Goal: Task Accomplishment & Management: Use online tool/utility

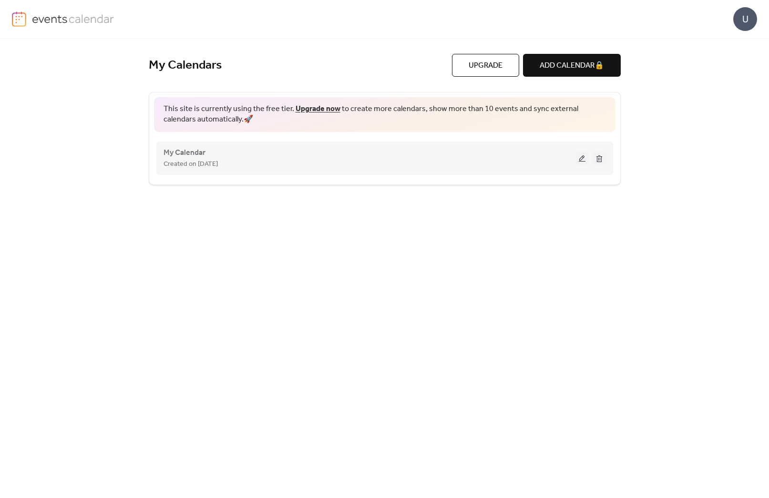
click at [580, 162] on button at bounding box center [581, 158] width 13 height 14
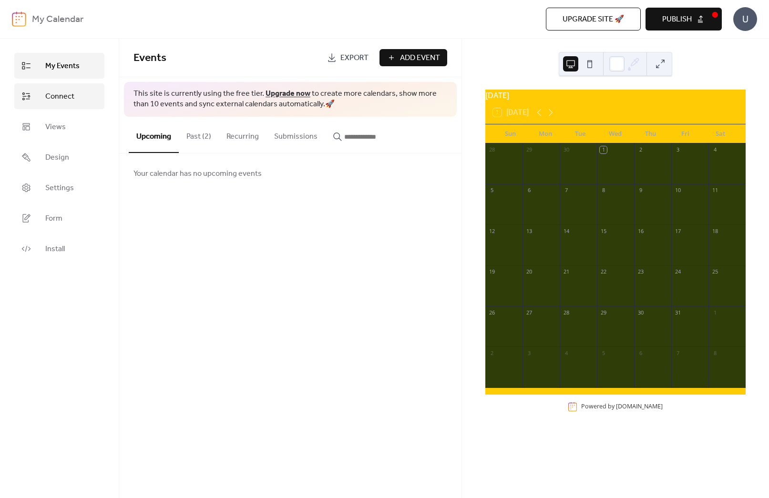
click at [60, 100] on span "Connect" at bounding box center [59, 96] width 29 height 11
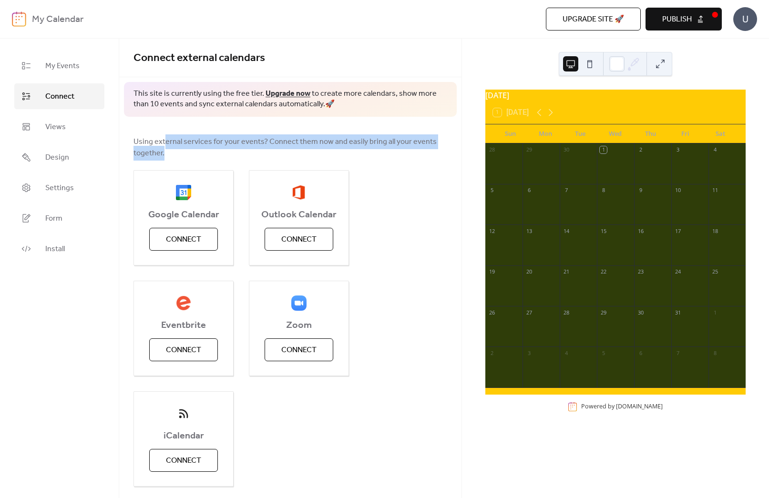
drag, startPoint x: 164, startPoint y: 140, endPoint x: 298, endPoint y: 156, distance: 135.4
click at [298, 156] on span "Using external services for your events? Connect them now and easily bring all …" at bounding box center [290, 147] width 314 height 23
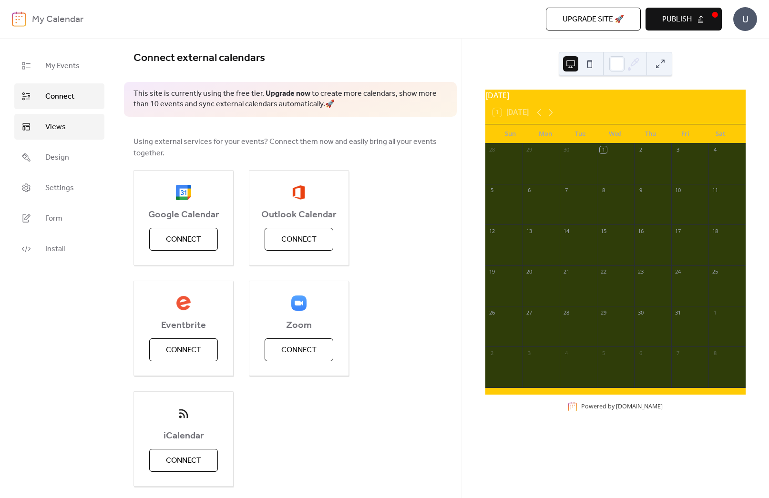
click at [81, 126] on link "Views" at bounding box center [59, 127] width 90 height 26
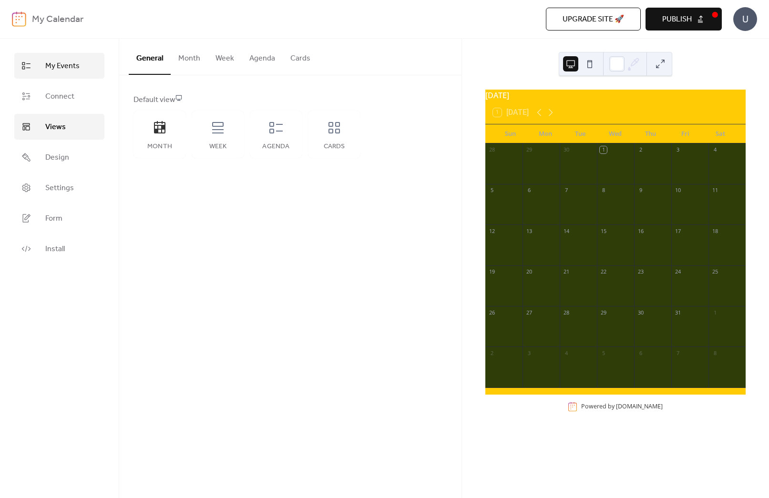
click at [60, 69] on span "My Events" at bounding box center [62, 66] width 34 height 11
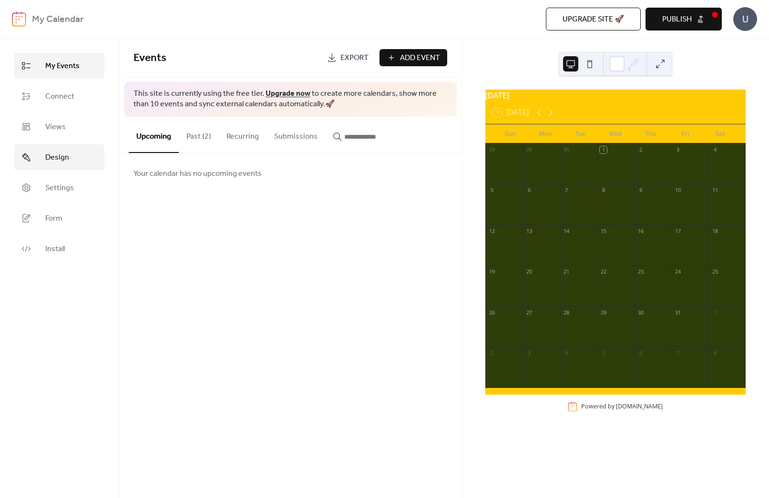
click at [55, 159] on span "Design" at bounding box center [57, 157] width 24 height 11
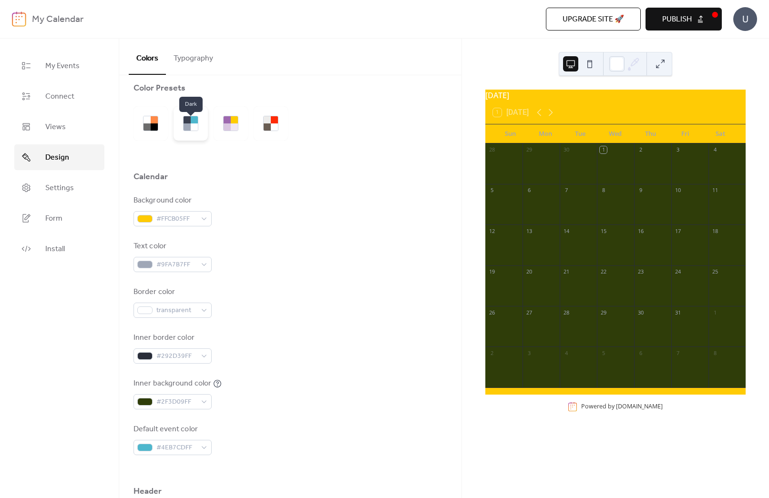
scroll to position [13, 0]
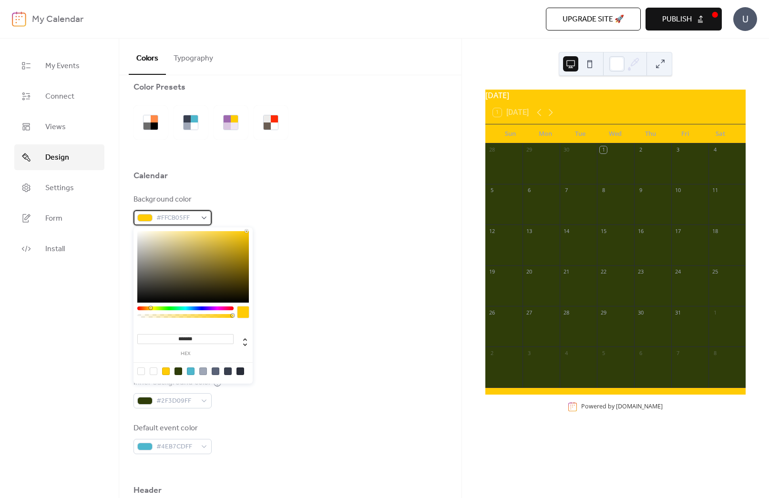
click at [183, 216] on span "#FFCB05FF" at bounding box center [176, 218] width 40 height 11
click at [247, 343] on icon at bounding box center [244, 341] width 11 height 11
click at [200, 370] on div at bounding box center [203, 371] width 8 height 8
type input "***"
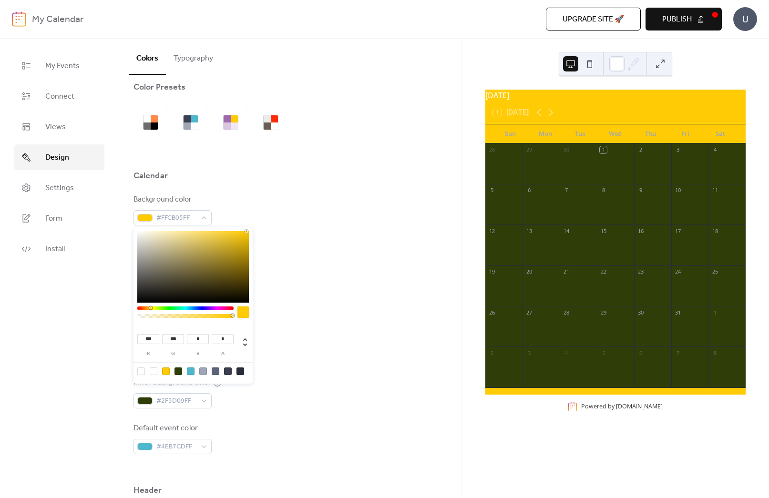
type input "***"
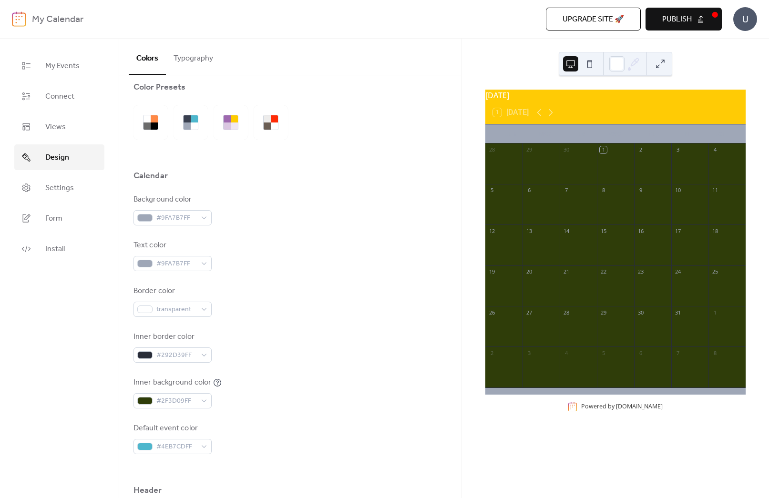
click at [394, 277] on div "Background color #9FA7B7FF Text color #9FA7B7FF Border color transparent Inner …" at bounding box center [290, 324] width 314 height 260
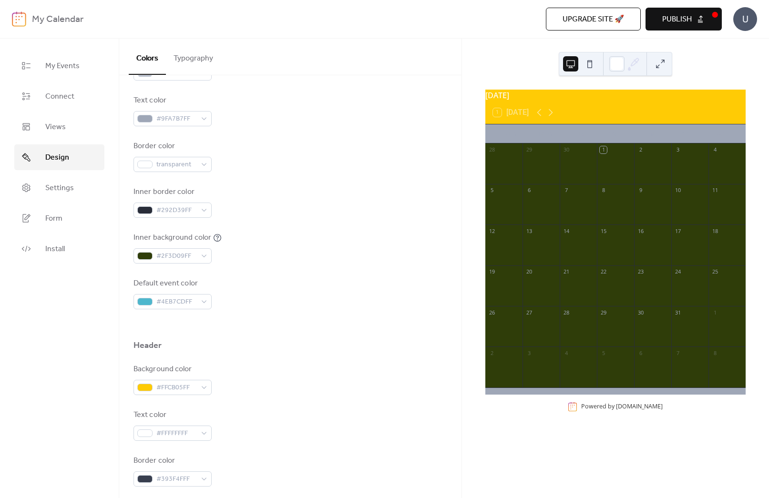
scroll to position [201, 0]
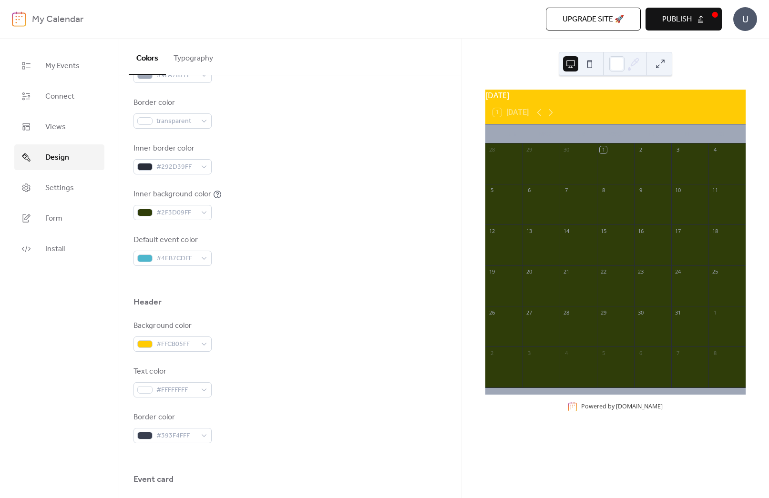
click at [174, 224] on div "Background color #9FA7B7FF Text color #9FA7B7FF Border color transparent Inner …" at bounding box center [290, 136] width 314 height 260
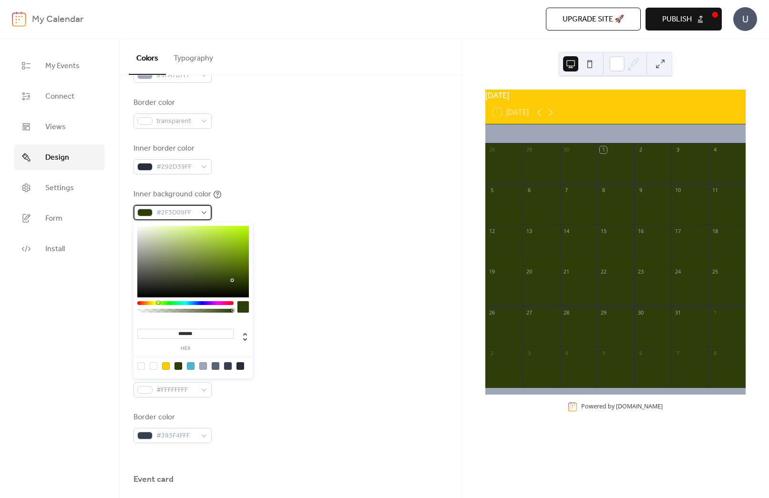
click at [172, 213] on span "#2F3D09FF" at bounding box center [176, 212] width 40 height 11
click at [143, 365] on div at bounding box center [141, 366] width 8 height 8
type input "*"
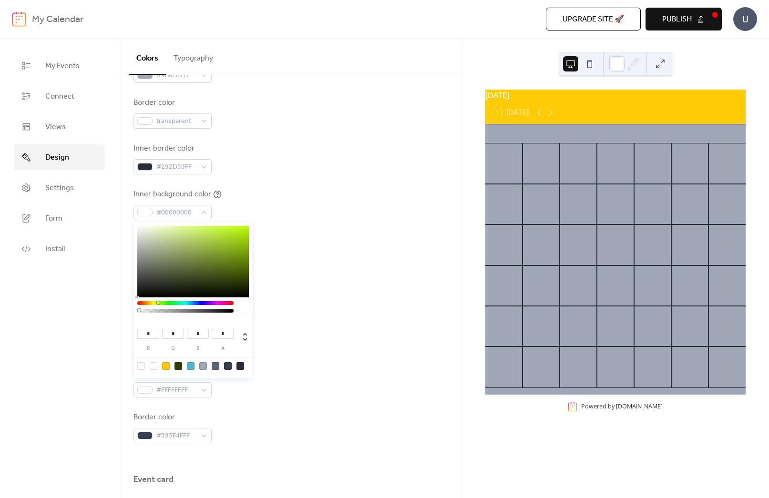
click at [298, 304] on div "Header" at bounding box center [290, 304] width 314 height 16
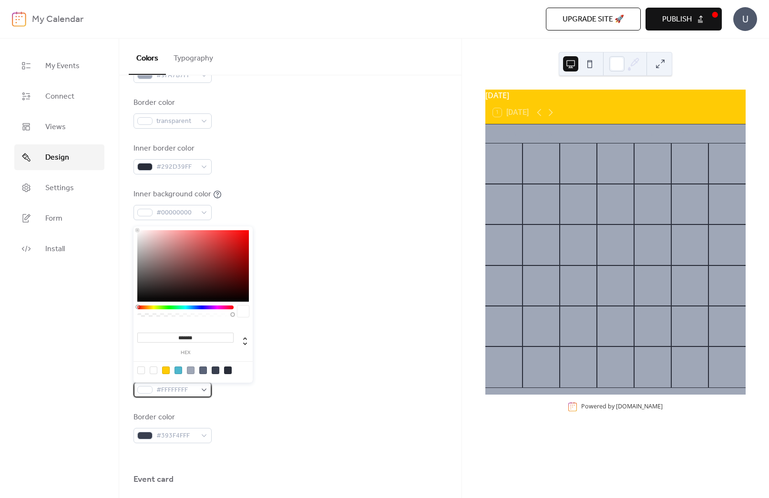
click at [175, 390] on span "#FFFFFFFF" at bounding box center [176, 390] width 40 height 11
click at [195, 336] on input "*******" at bounding box center [185, 338] width 96 height 10
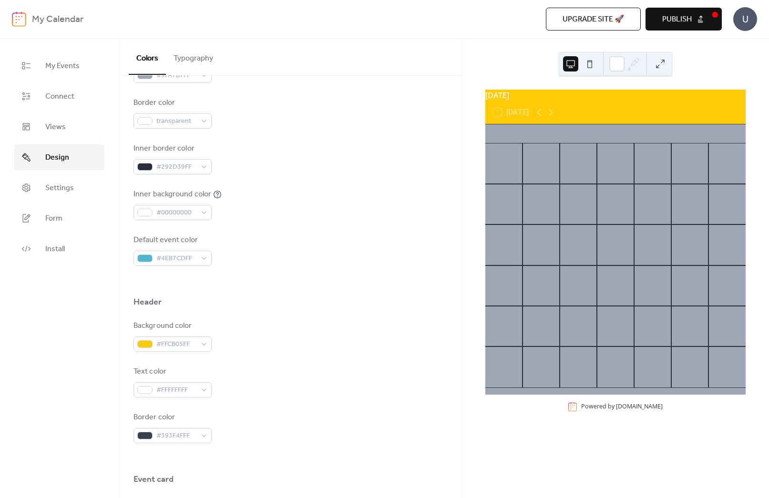
click at [570, 24] on span "Upgrade site 🚀" at bounding box center [592, 19] width 61 height 11
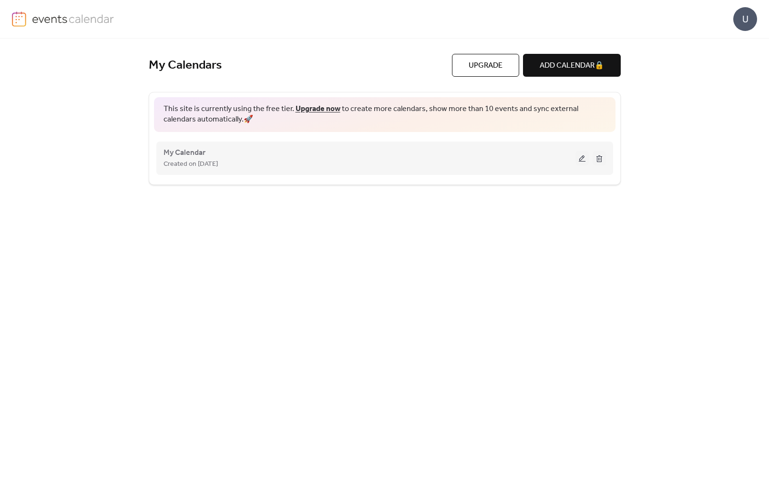
click at [582, 156] on button at bounding box center [581, 158] width 13 height 14
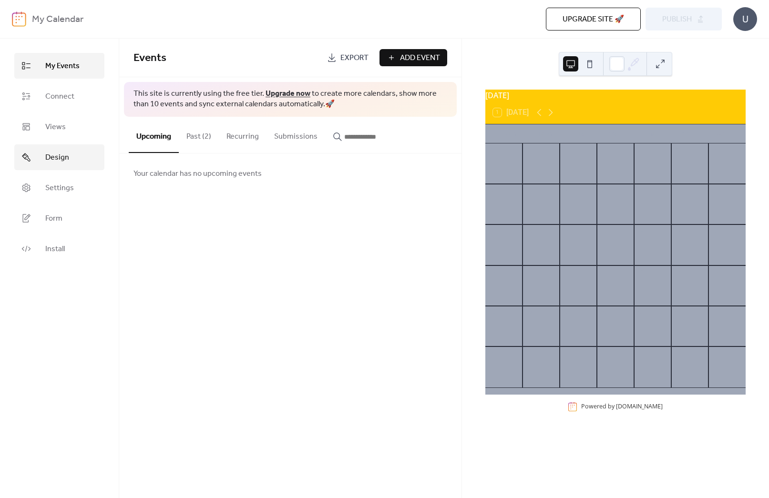
click at [45, 163] on span "Design" at bounding box center [57, 157] width 24 height 11
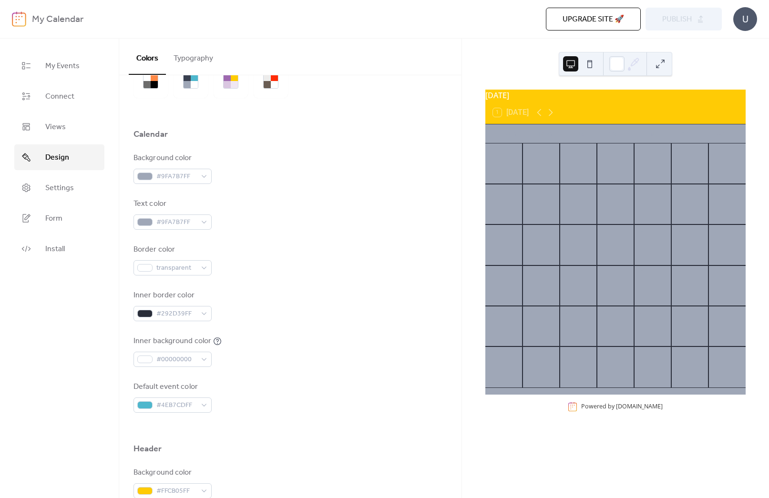
scroll to position [59, 0]
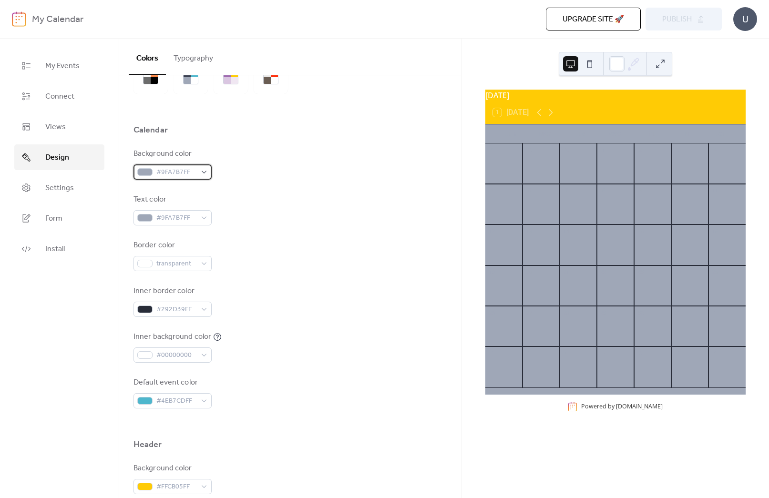
click at [180, 167] on span "#9FA7B7FF" at bounding box center [176, 172] width 40 height 11
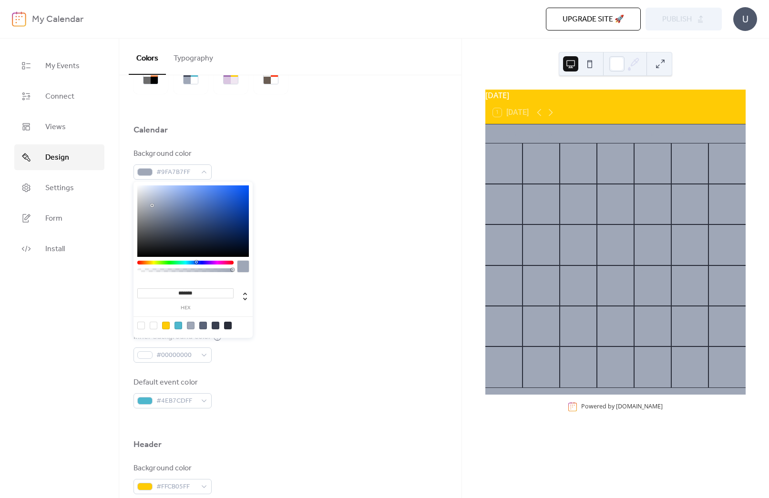
click at [142, 324] on div at bounding box center [141, 326] width 8 height 8
type input "*"
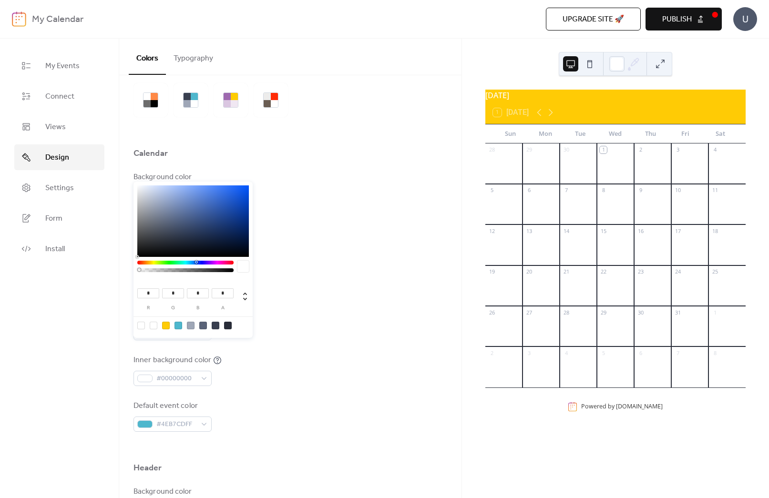
scroll to position [0, 0]
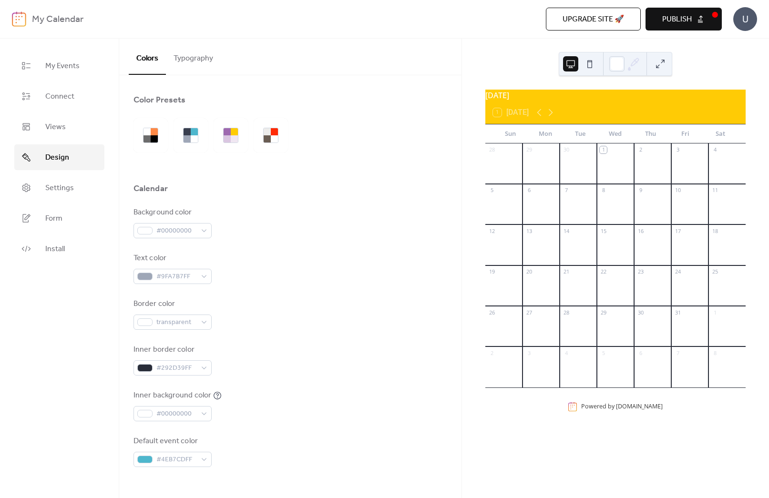
click at [344, 229] on div "Background color #00000000" at bounding box center [290, 222] width 314 height 31
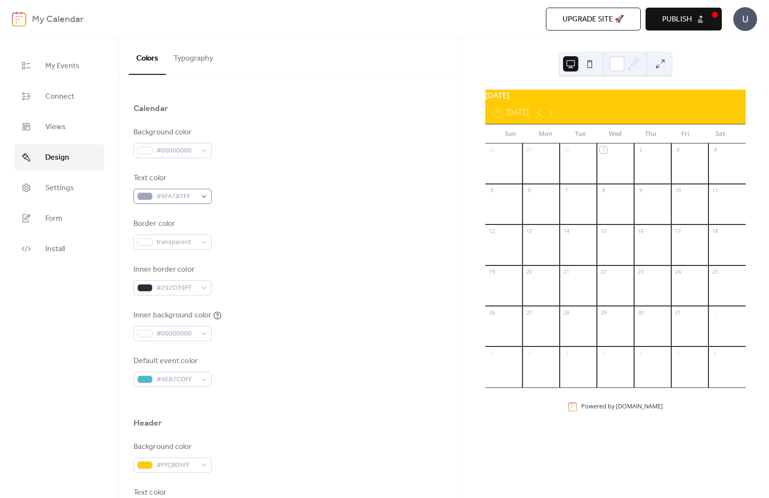
scroll to position [95, 0]
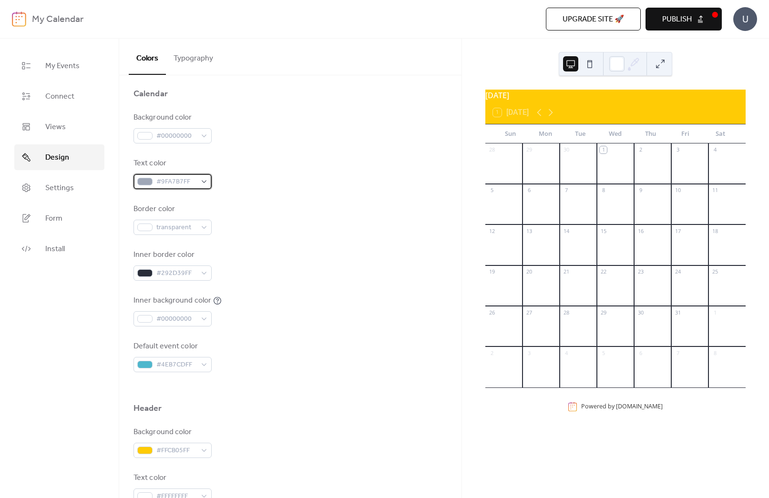
click at [167, 179] on span "#9FA7B7FF" at bounding box center [176, 181] width 40 height 11
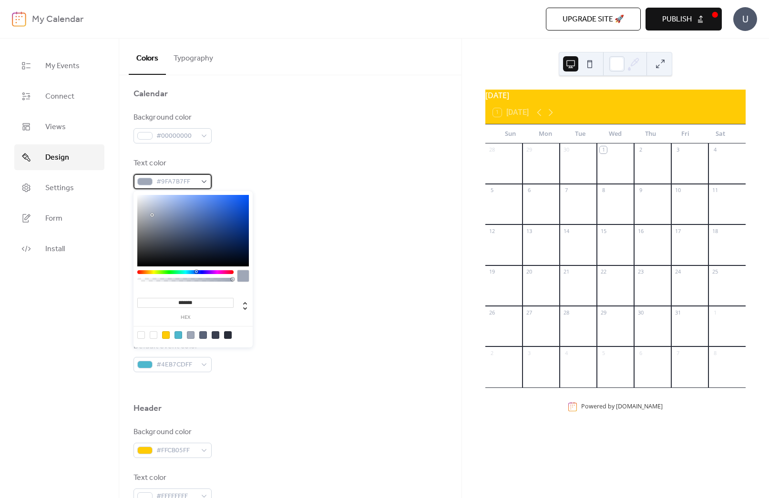
click at [162, 174] on div "#9FA7B7FF" at bounding box center [172, 181] width 78 height 15
click at [175, 179] on span "#9FA7B7FF" at bounding box center [176, 181] width 40 height 11
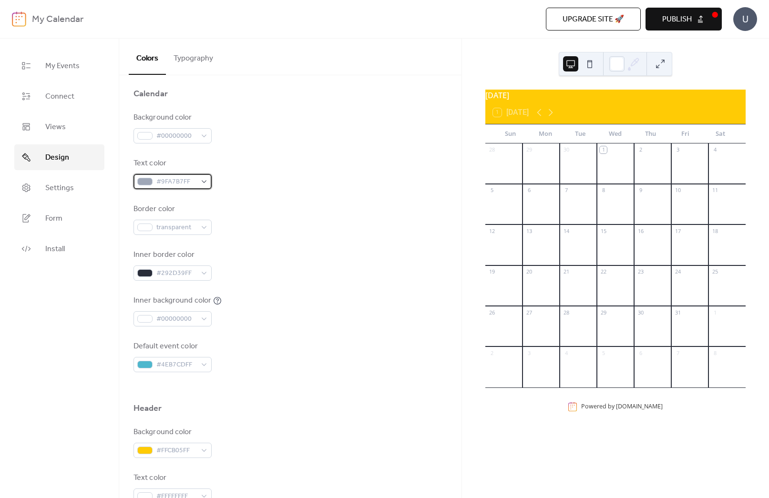
click at [181, 183] on span "#9FA7B7FF" at bounding box center [176, 181] width 40 height 11
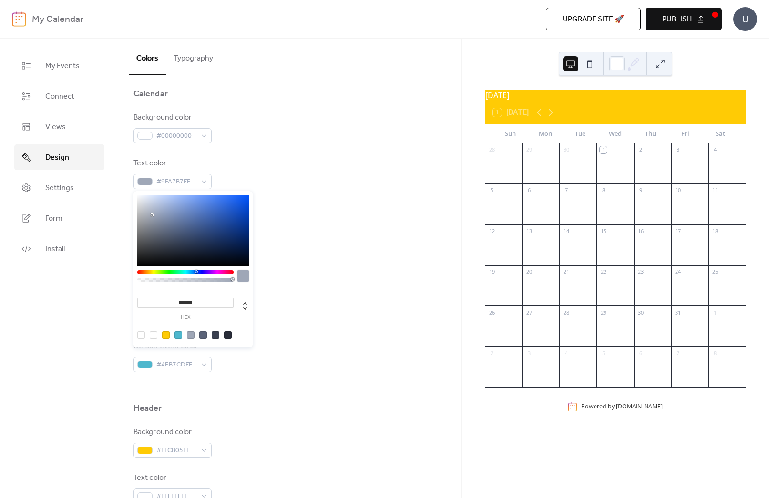
click at [184, 304] on input "*******" at bounding box center [185, 303] width 96 height 10
paste input
type input "*******"
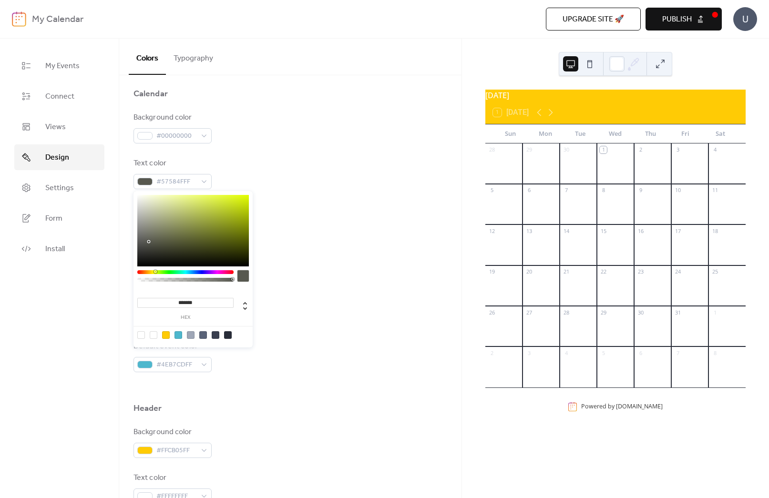
click at [320, 296] on div "Inner background color #00000000" at bounding box center [290, 310] width 314 height 31
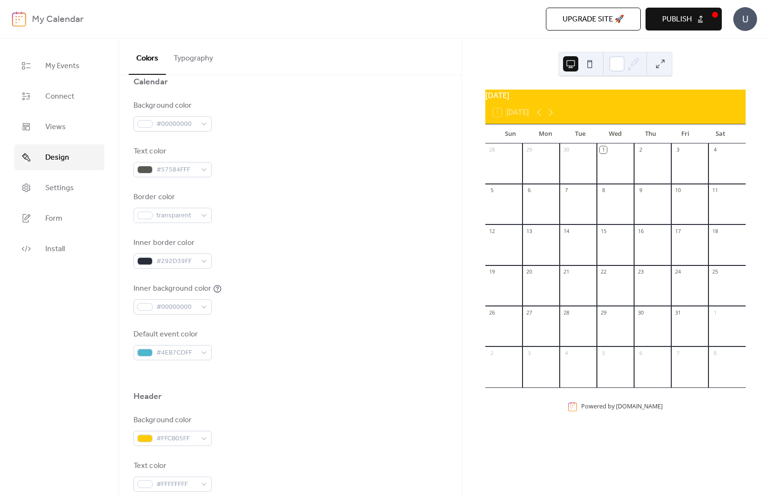
scroll to position [109, 0]
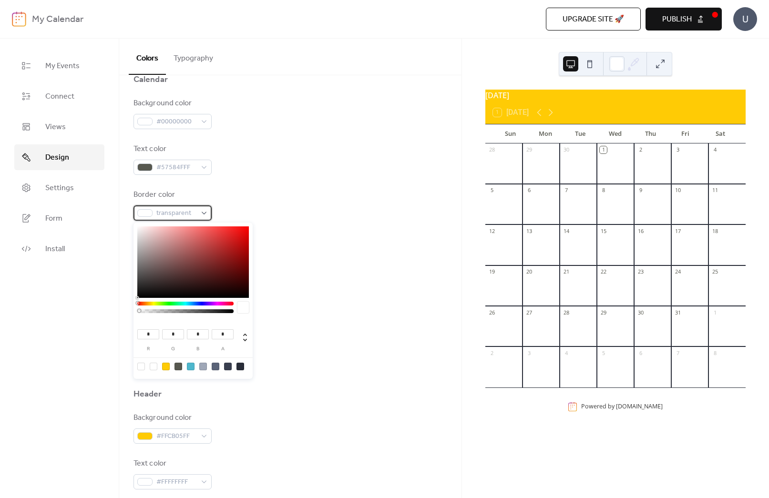
click at [184, 217] on span "transparent" at bounding box center [176, 213] width 40 height 11
click at [190, 367] on div at bounding box center [191, 367] width 8 height 8
type input "**"
type input "***"
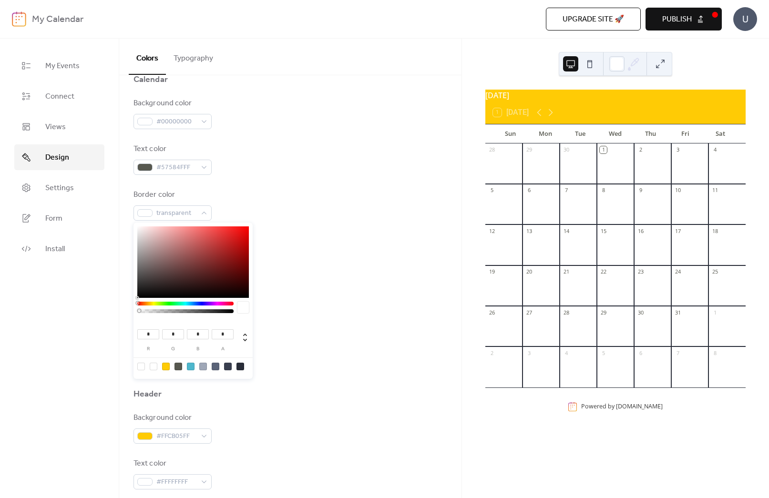
type input "*"
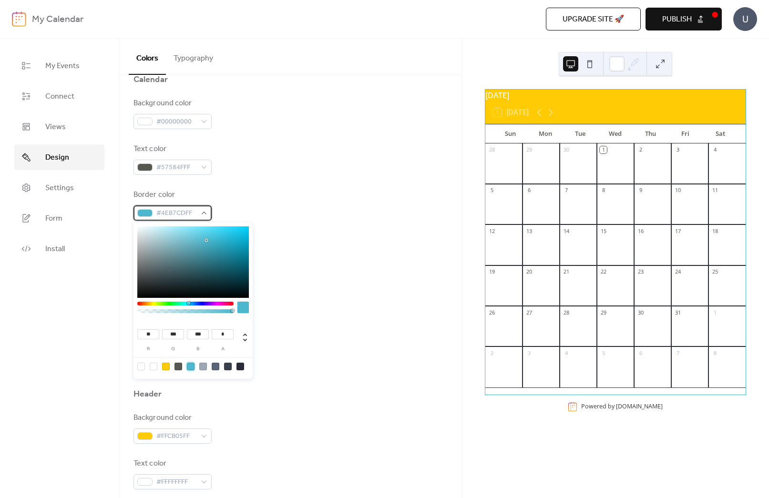
click at [173, 209] on span "#4EB7CDFF" at bounding box center [176, 213] width 40 height 11
click at [195, 334] on input "*******" at bounding box center [185, 334] width 96 height 10
click at [325, 347] on div "Default event color #4EB7CDFF" at bounding box center [290, 341] width 314 height 31
click at [185, 213] on span "#4EB7CDFF" at bounding box center [176, 213] width 40 height 11
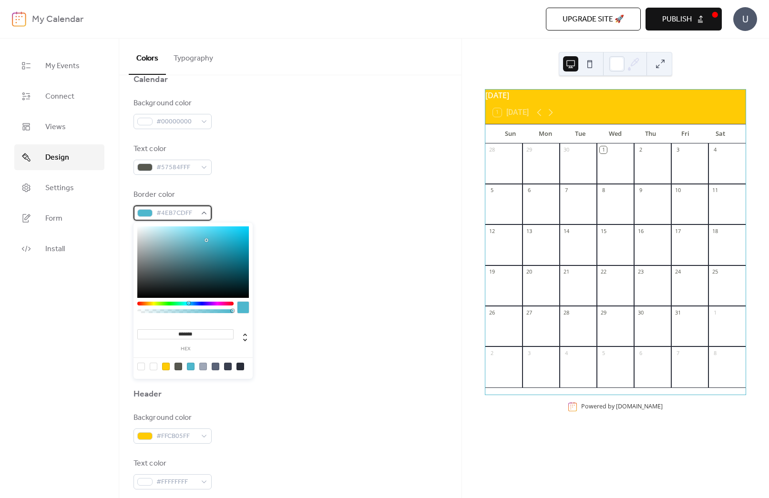
scroll to position [110, 0]
click at [308, 239] on div "Inner border color #292D39FF" at bounding box center [290, 249] width 314 height 31
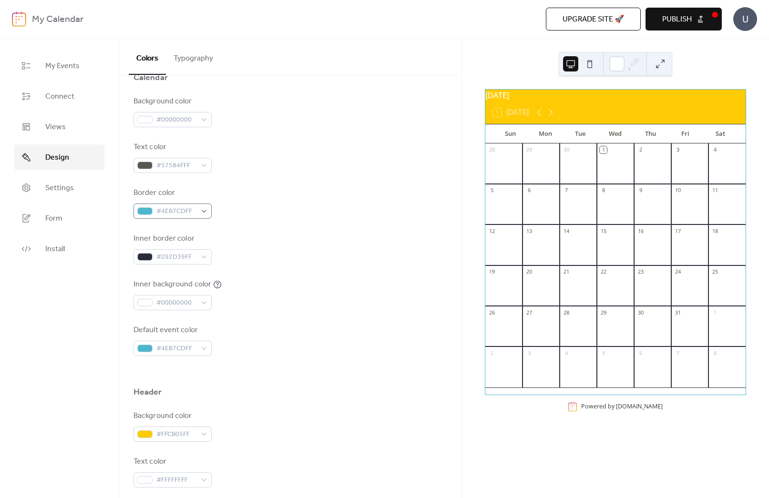
scroll to position [111, 0]
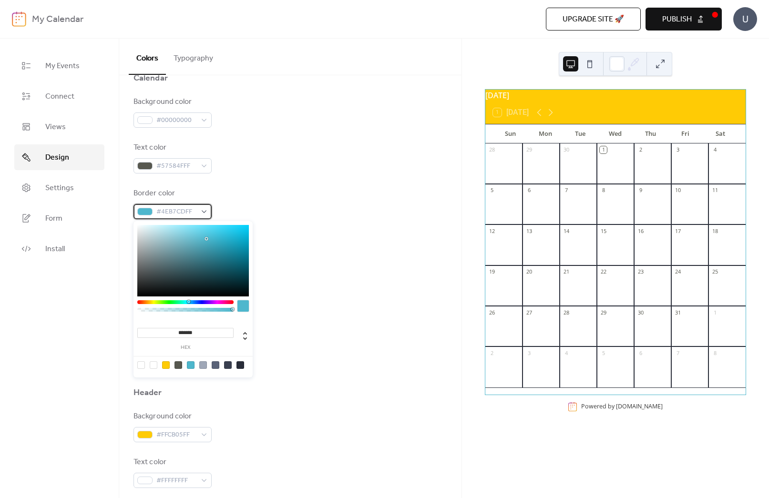
click at [170, 209] on span "#4EB7CDFF" at bounding box center [176, 211] width 40 height 11
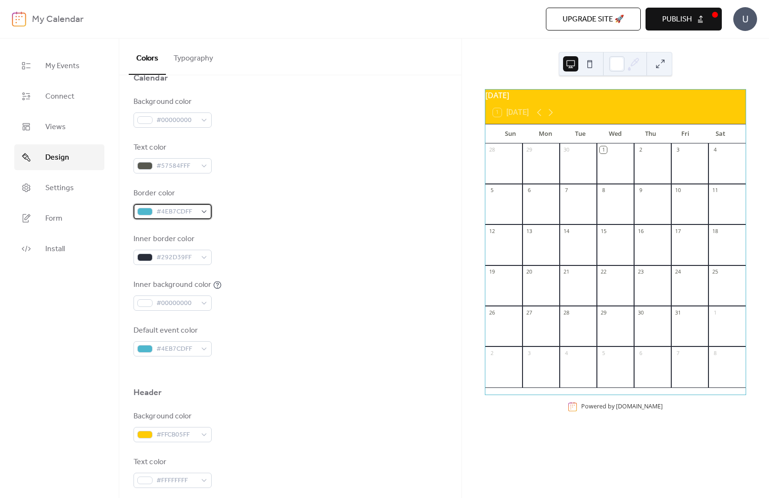
click at [208, 214] on div "#4EB7CDFF" at bounding box center [172, 211] width 78 height 15
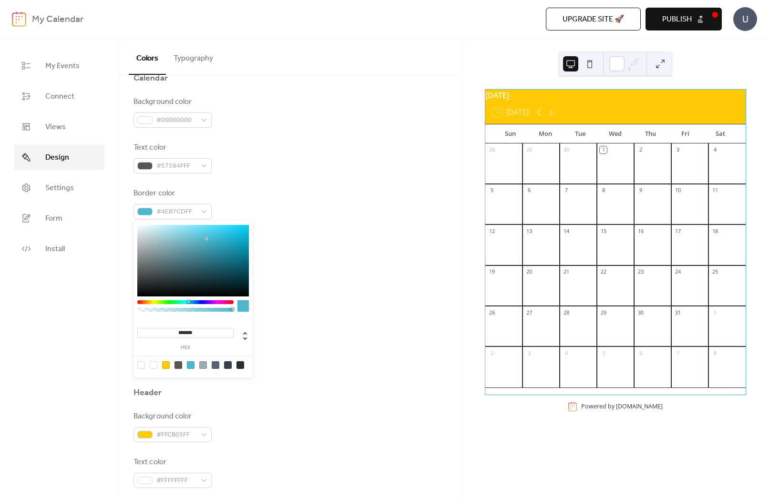
click at [141, 365] on div at bounding box center [141, 365] width 8 height 8
type input "*"
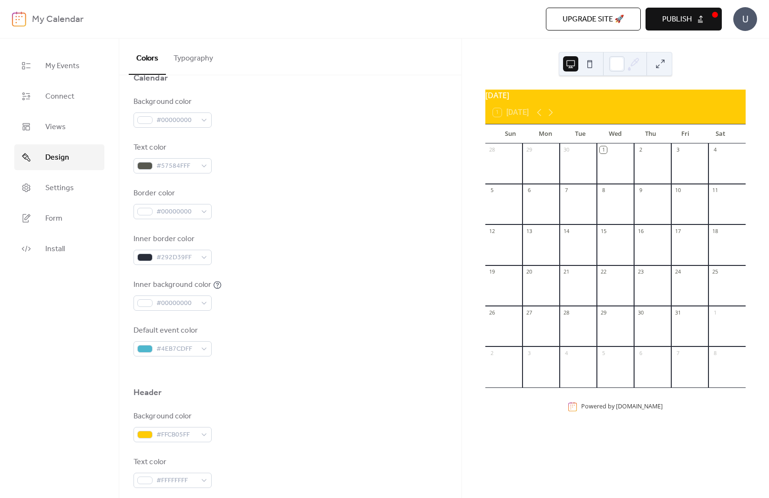
click at [339, 341] on div "Default event color #4EB7CDFF" at bounding box center [290, 340] width 314 height 31
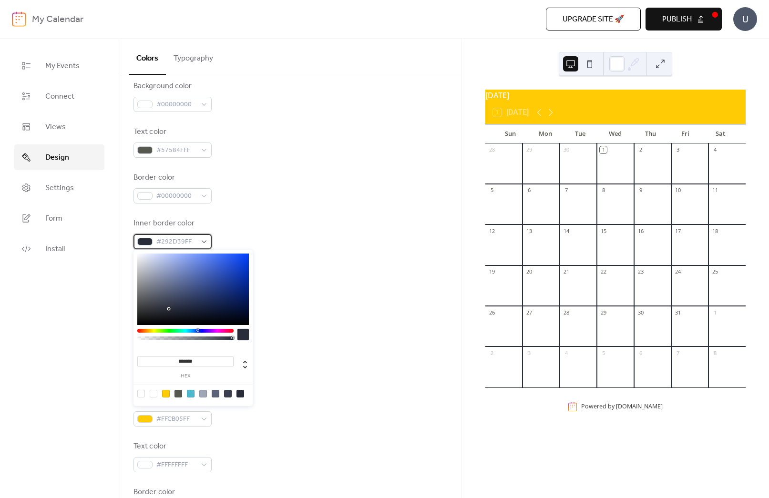
scroll to position [130, 0]
click at [178, 238] on span "#292D39FF" at bounding box center [176, 237] width 40 height 11
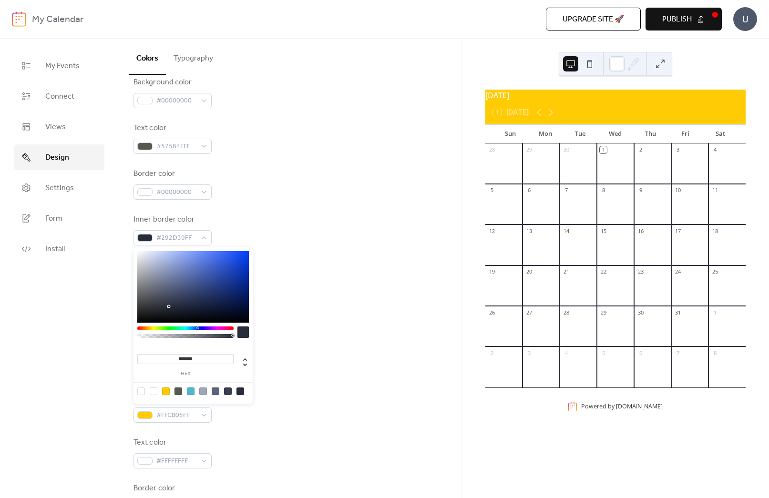
click at [187, 358] on input "*******" at bounding box center [185, 359] width 96 height 10
paste input
type input "*******"
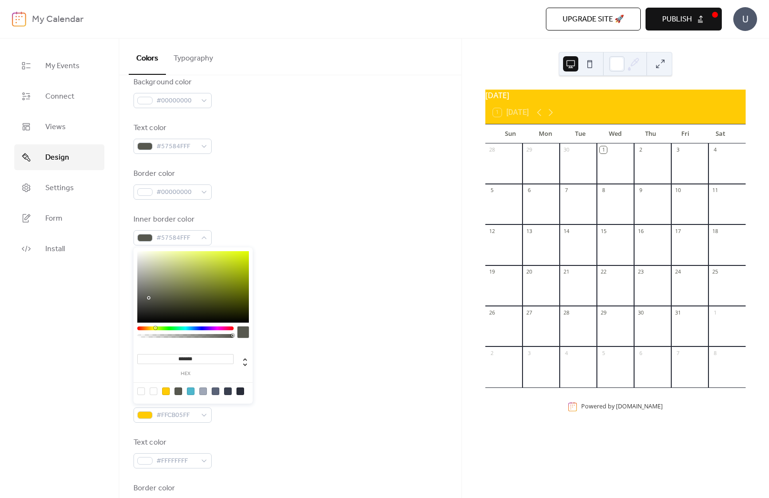
click at [292, 361] on div at bounding box center [290, 352] width 314 height 31
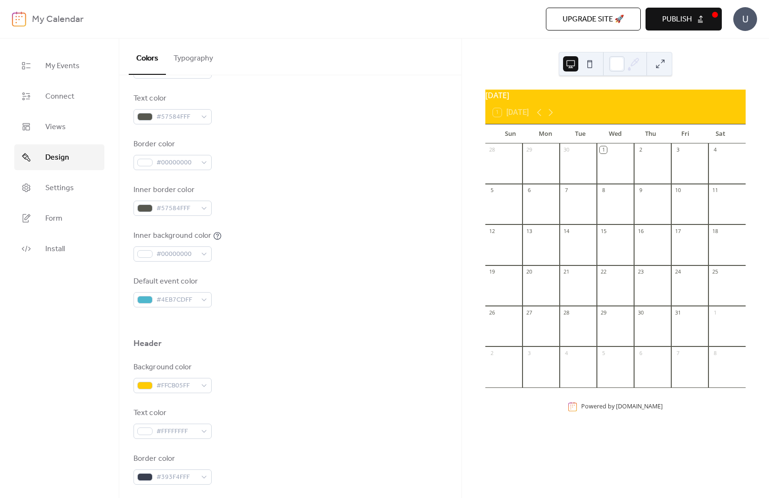
scroll to position [185, 0]
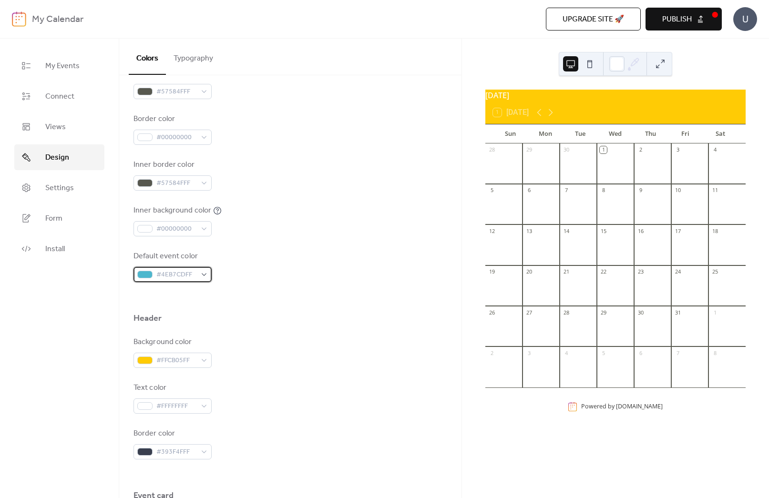
click at [197, 276] on div "#4EB7CDFF" at bounding box center [172, 274] width 78 height 15
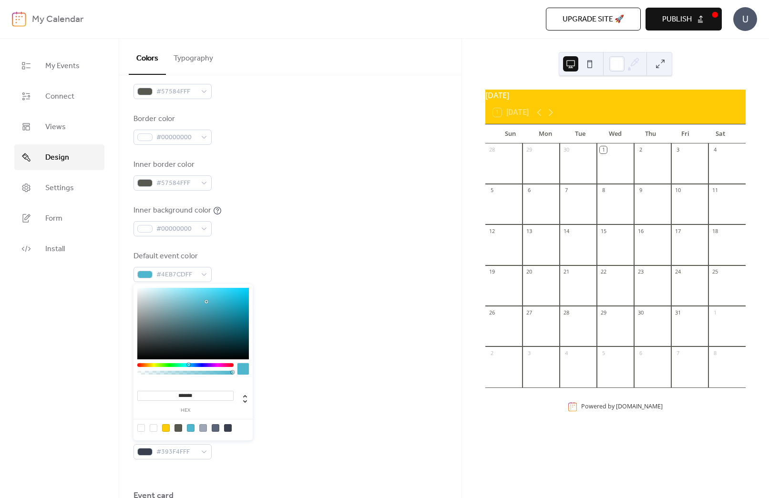
click at [190, 393] on input "*******" at bounding box center [185, 396] width 96 height 10
paste input
type input "*******"
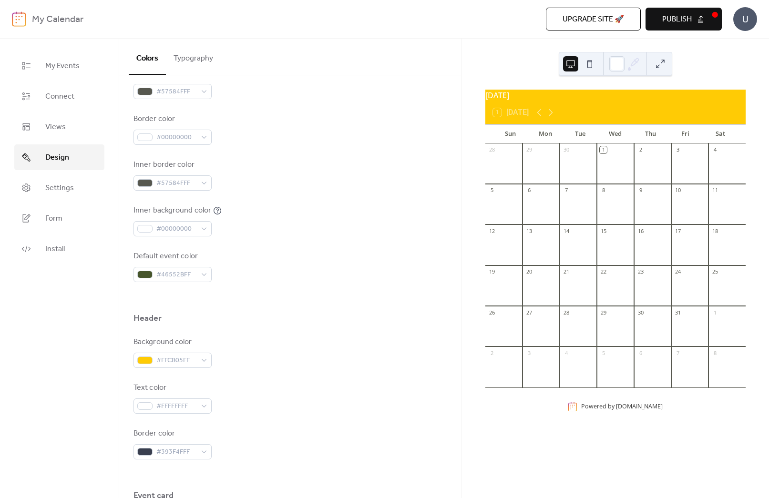
click at [314, 373] on div "Background color #FFCB05FF Text color #FFFFFFFF Border color #393F4FFF" at bounding box center [290, 397] width 314 height 123
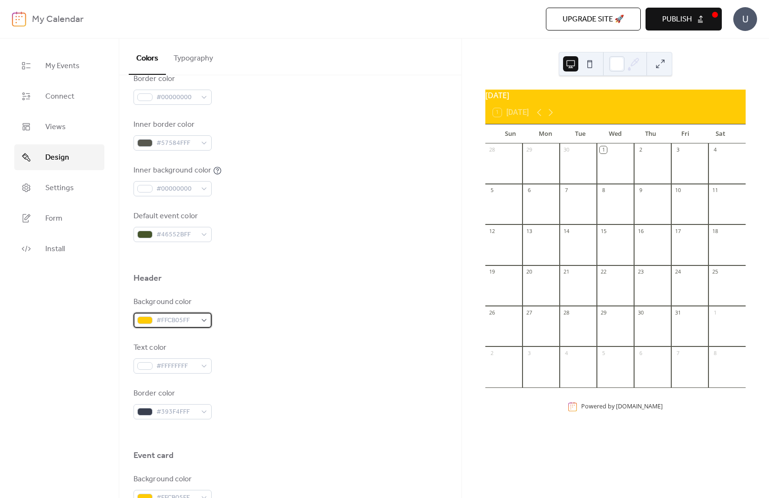
scroll to position [228, 0]
click at [181, 322] on span "#FFCB05FF" at bounding box center [176, 319] width 40 height 11
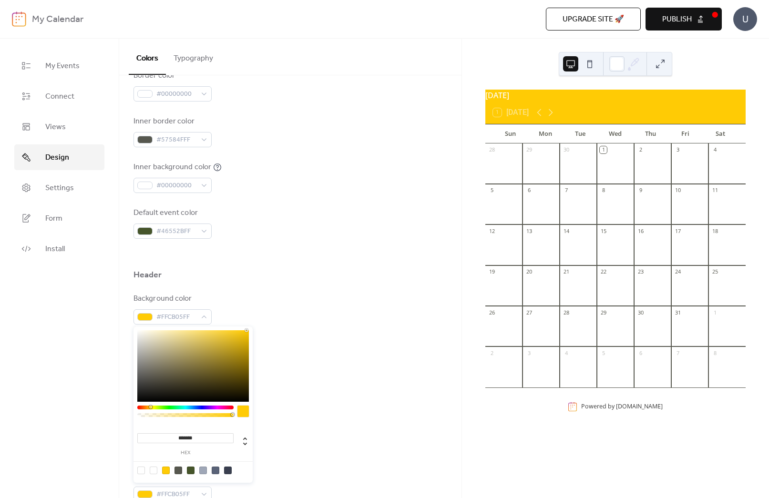
click at [192, 436] on input "*******" at bounding box center [185, 438] width 96 height 10
paste input
type input "*******"
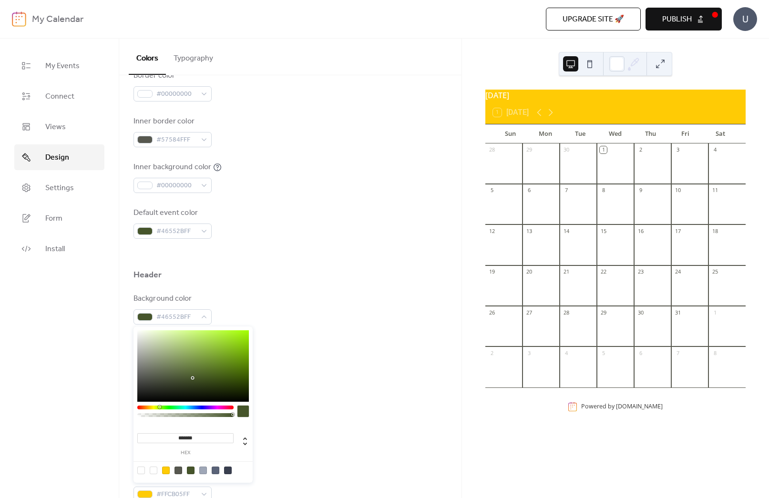
click at [301, 432] on div at bounding box center [290, 431] width 314 height 31
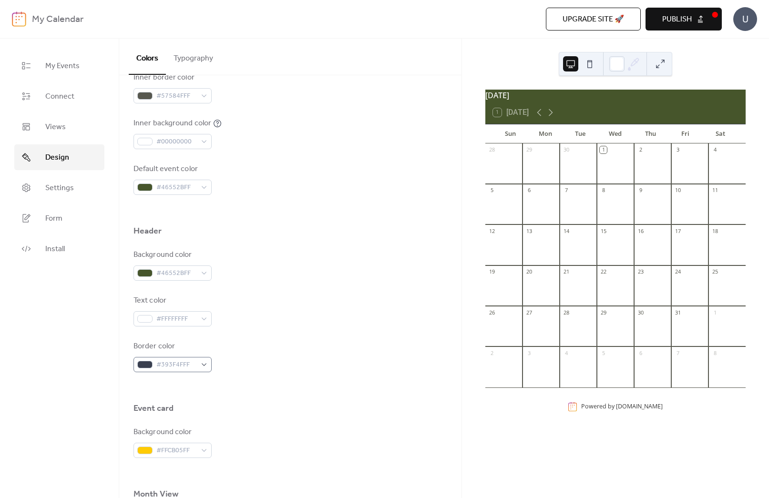
scroll to position [275, 0]
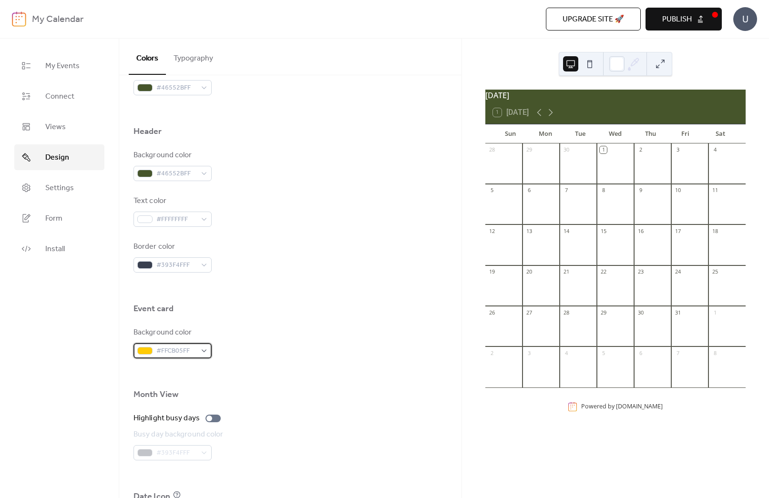
click at [172, 351] on span "#FFCB05FF" at bounding box center [176, 351] width 40 height 11
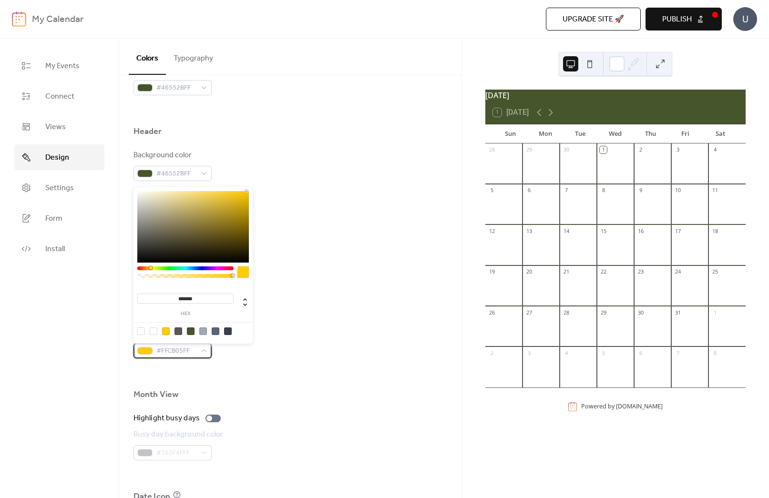
scroll to position [374, 0]
click at [188, 294] on input "*******" at bounding box center [185, 299] width 96 height 10
click at [189, 294] on input "*******" at bounding box center [185, 299] width 96 height 10
paste input "*****"
paste input
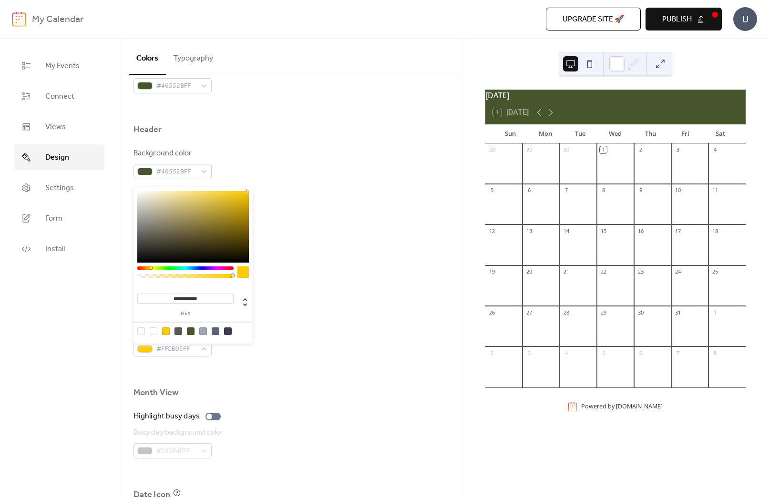
type input "******"
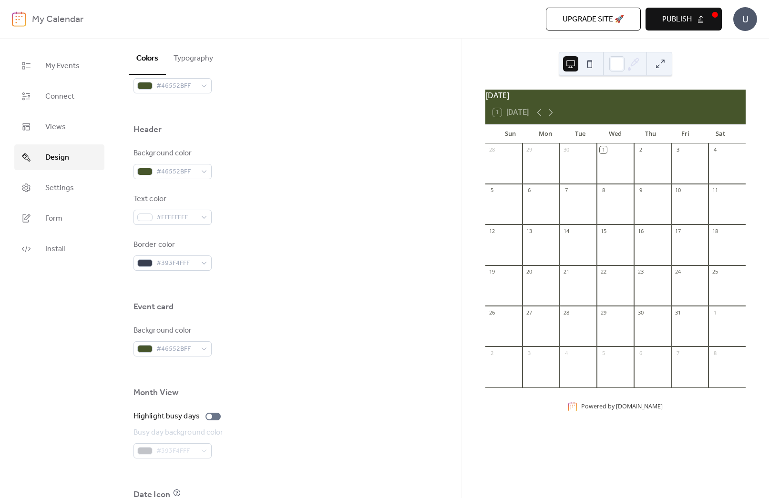
click at [320, 309] on div "Event card" at bounding box center [290, 309] width 314 height 16
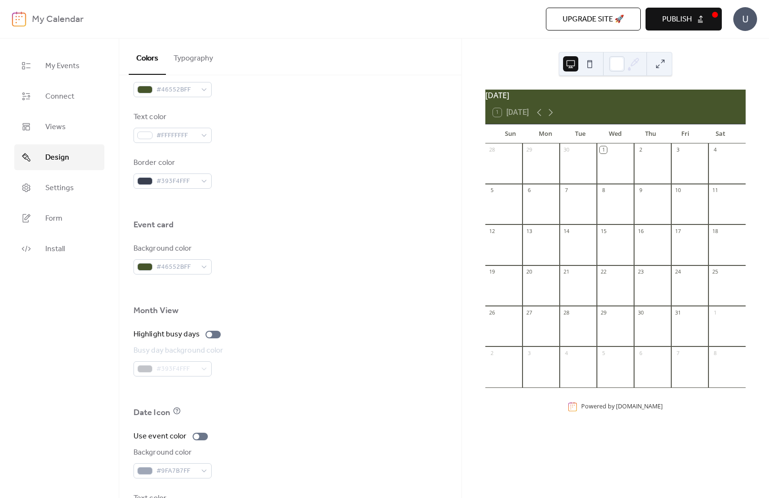
scroll to position [458, 0]
click at [208, 333] on div at bounding box center [209, 333] width 6 height 6
click at [218, 333] on div at bounding box center [212, 333] width 15 height 8
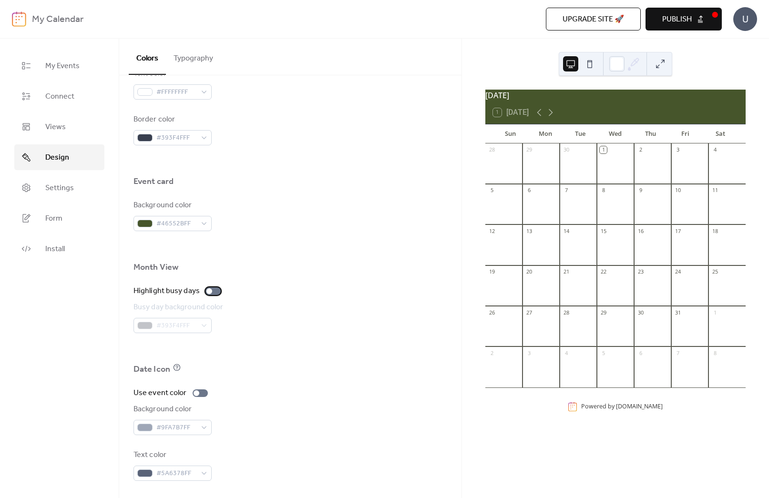
scroll to position [501, 0]
click at [194, 389] on div at bounding box center [196, 391] width 6 height 6
click at [201, 389] on div at bounding box center [204, 391] width 6 height 6
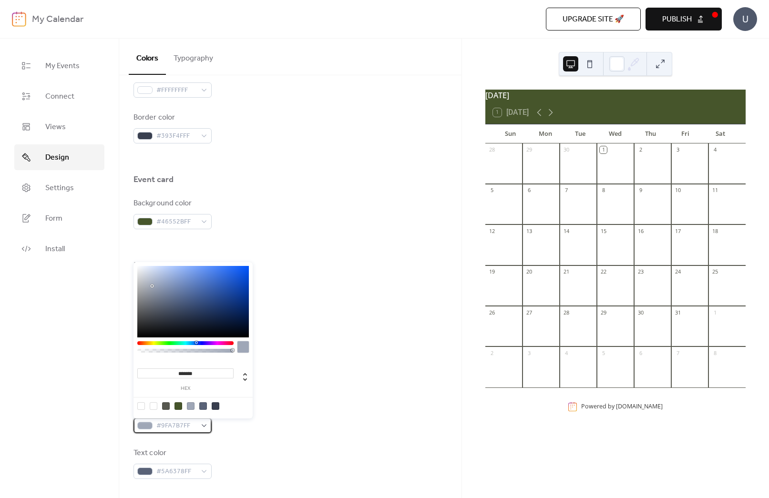
click at [167, 431] on span "#9FA7B7FF" at bounding box center [176, 425] width 40 height 11
click at [142, 405] on div at bounding box center [141, 406] width 8 height 8
type input "*"
click at [174, 474] on span "#5A6378FF" at bounding box center [176, 471] width 40 height 11
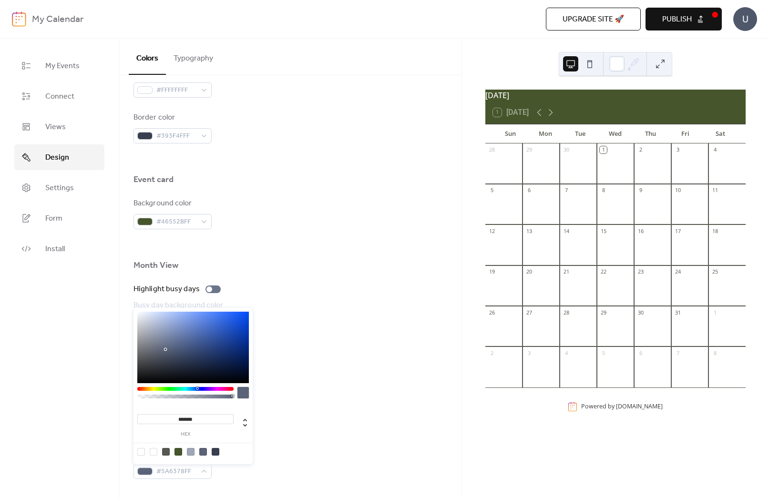
click at [164, 451] on div at bounding box center [166, 452] width 8 height 8
type input "*******"
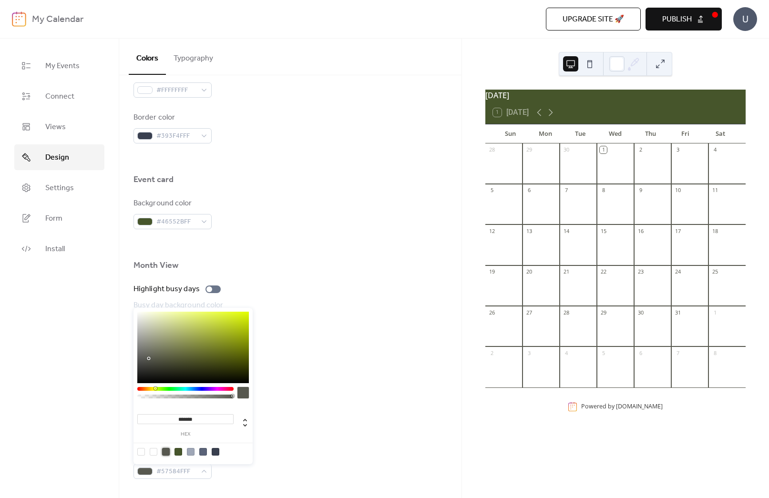
click at [377, 409] on div "Background color #00000000" at bounding box center [290, 417] width 314 height 31
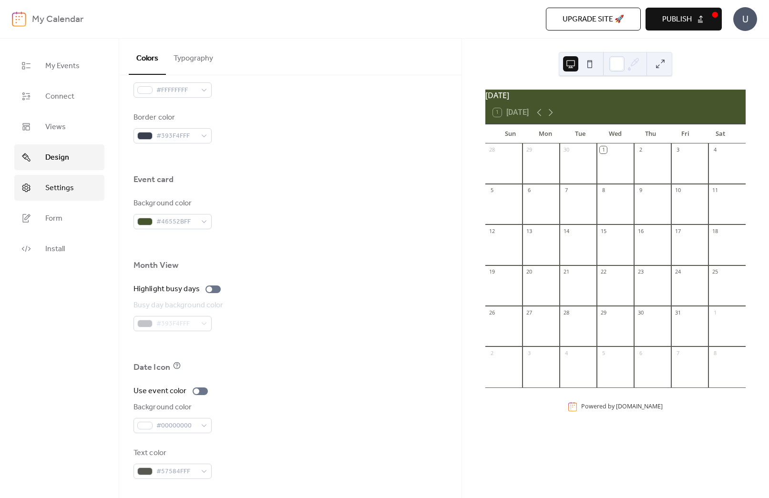
click at [56, 190] on span "Settings" at bounding box center [59, 188] width 29 height 11
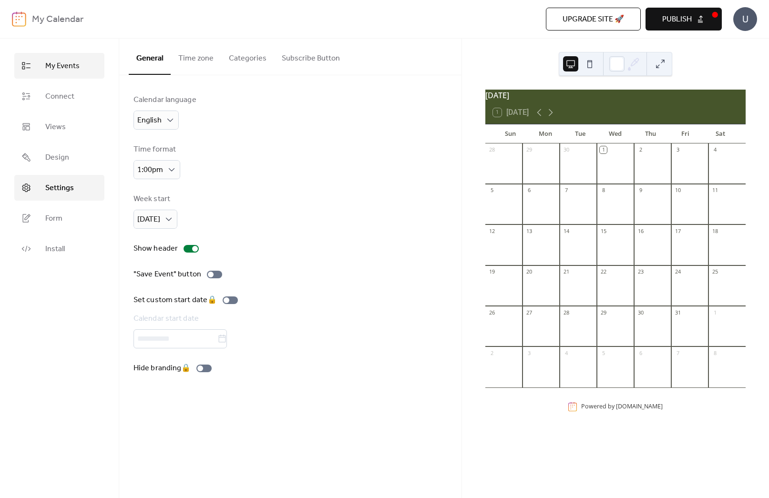
click at [56, 65] on span "My Events" at bounding box center [62, 66] width 34 height 11
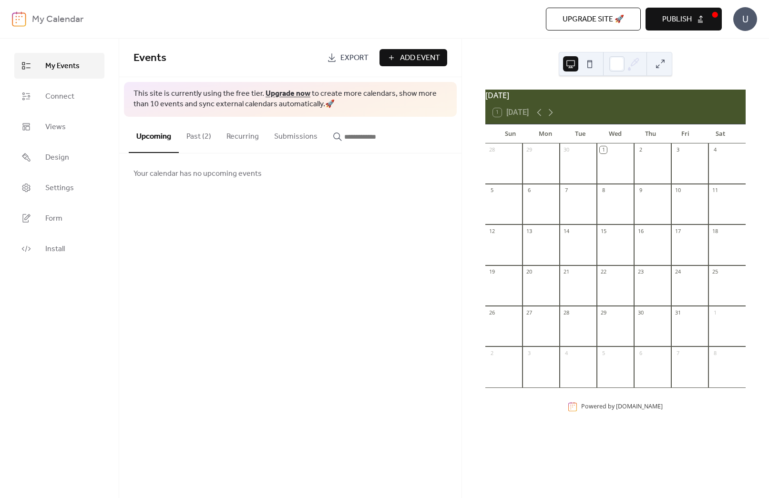
click at [208, 136] on button "Past (2)" at bounding box center [199, 134] width 40 height 35
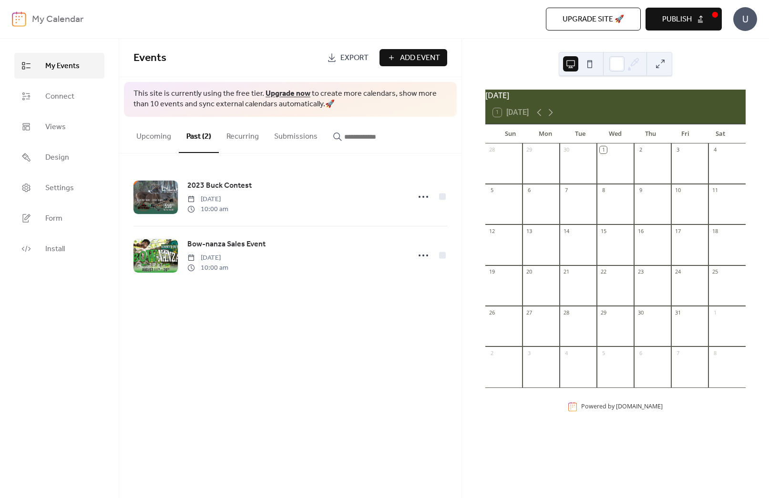
click at [158, 137] on button "Upcoming" at bounding box center [154, 134] width 50 height 35
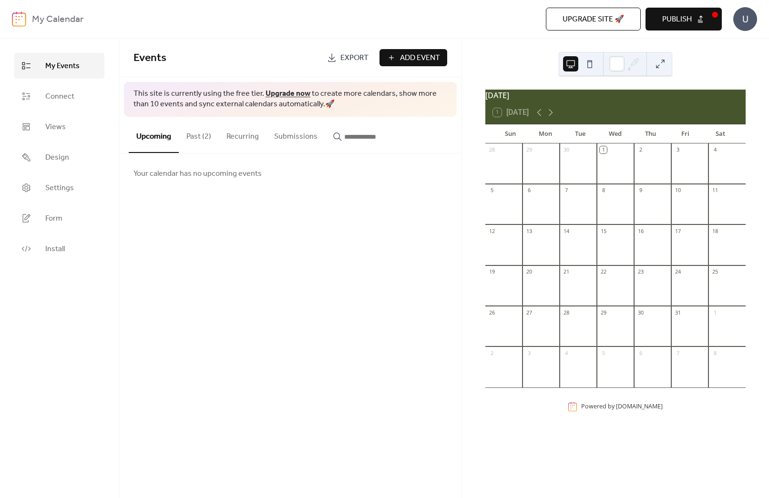
click at [188, 177] on span "Your calendar has no upcoming events" at bounding box center [197, 173] width 128 height 11
click at [421, 60] on span "Add Event" at bounding box center [420, 57] width 40 height 11
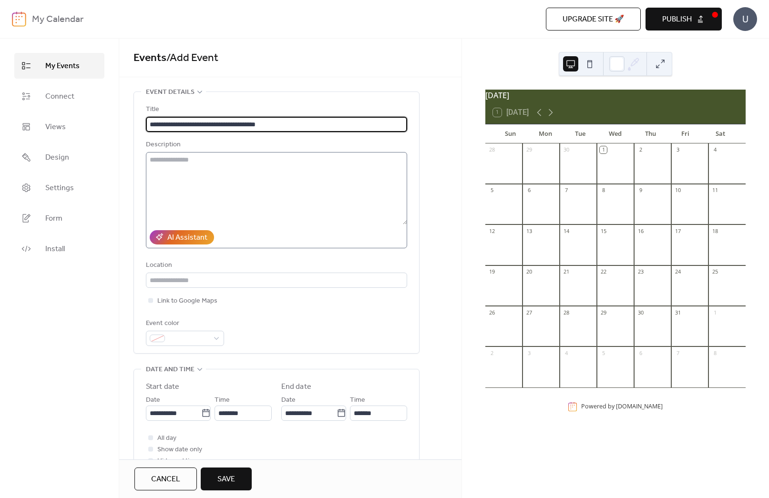
type input "**********"
click at [259, 168] on textarea at bounding box center [276, 188] width 261 height 72
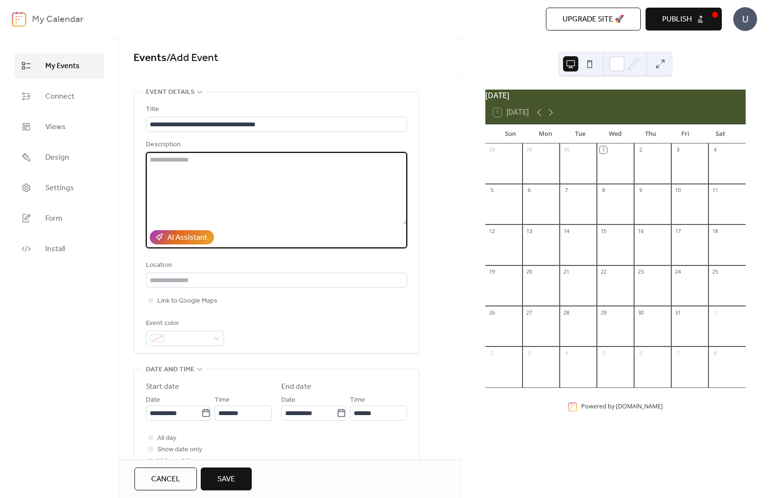
paste textarea "**********"
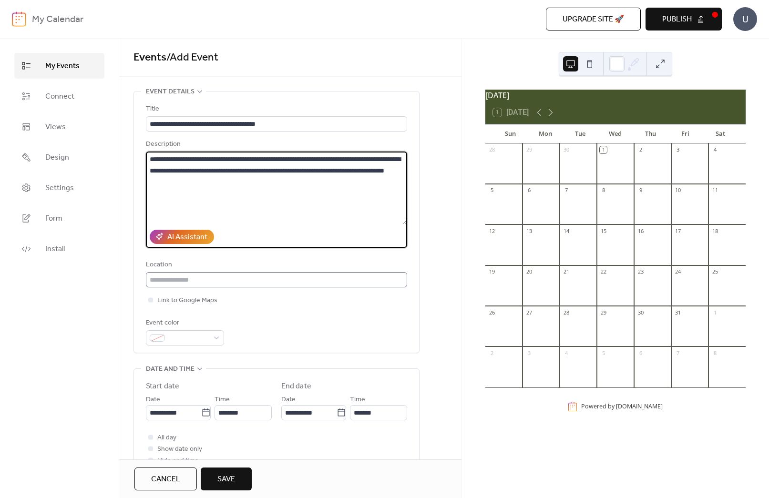
type textarea "**********"
click at [281, 277] on input "text" at bounding box center [276, 279] width 261 height 15
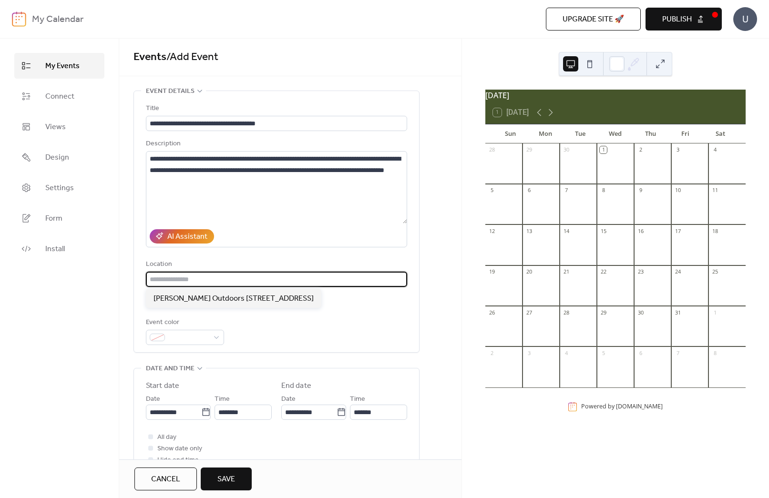
type input "*"
type input "**********"
click at [274, 320] on div "Event color" at bounding box center [276, 331] width 261 height 28
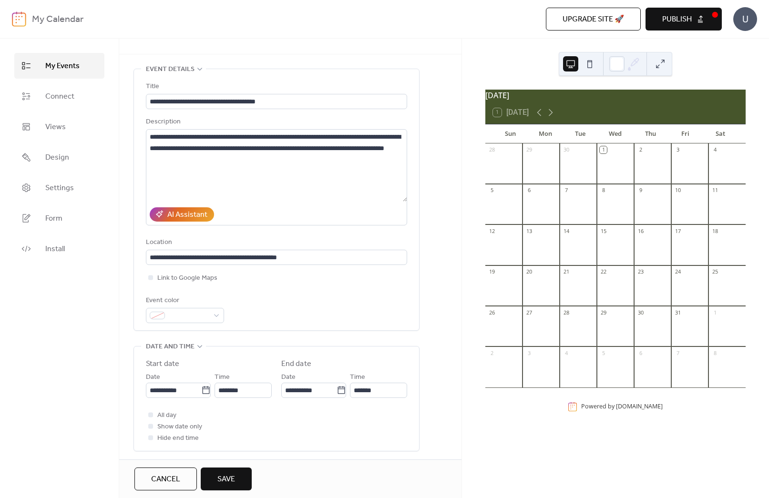
scroll to position [30, 0]
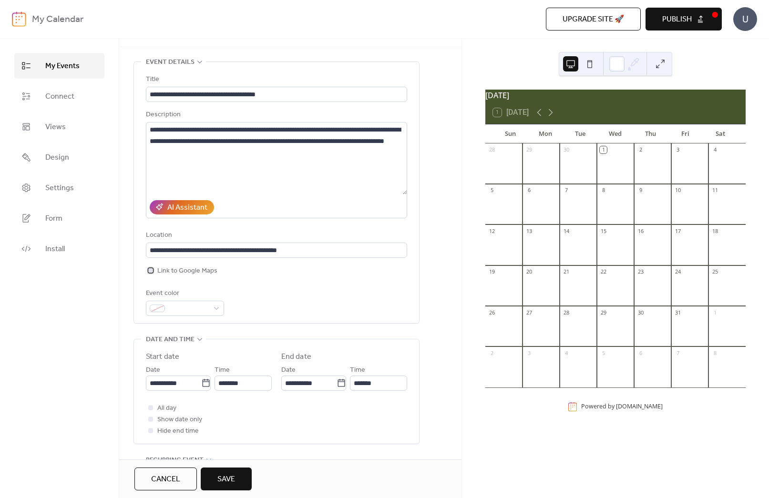
click at [150, 271] on div at bounding box center [150, 270] width 5 height 5
click at [282, 295] on div "Event color" at bounding box center [276, 302] width 261 height 28
click at [207, 308] on span at bounding box center [189, 308] width 40 height 11
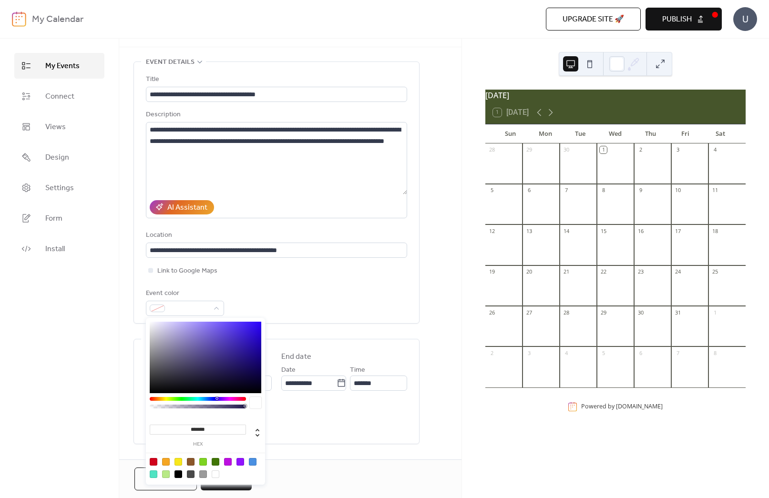
click at [283, 320] on div "**********" at bounding box center [276, 192] width 261 height 261
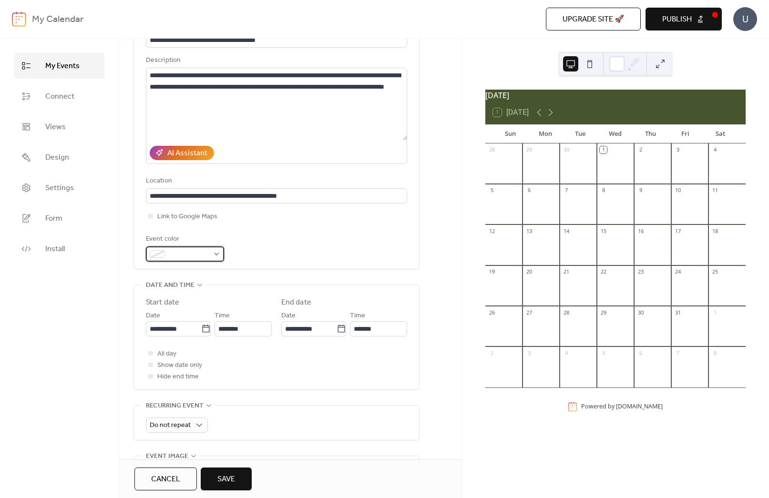
click at [185, 259] on div at bounding box center [185, 253] width 78 height 15
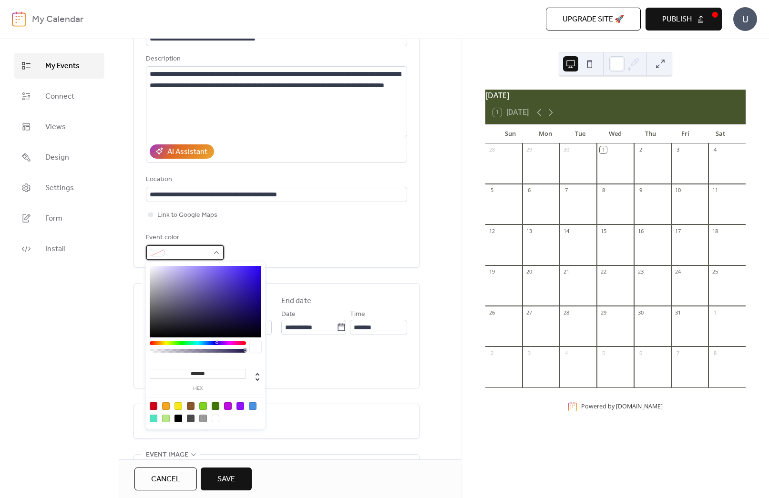
scroll to position [87, 0]
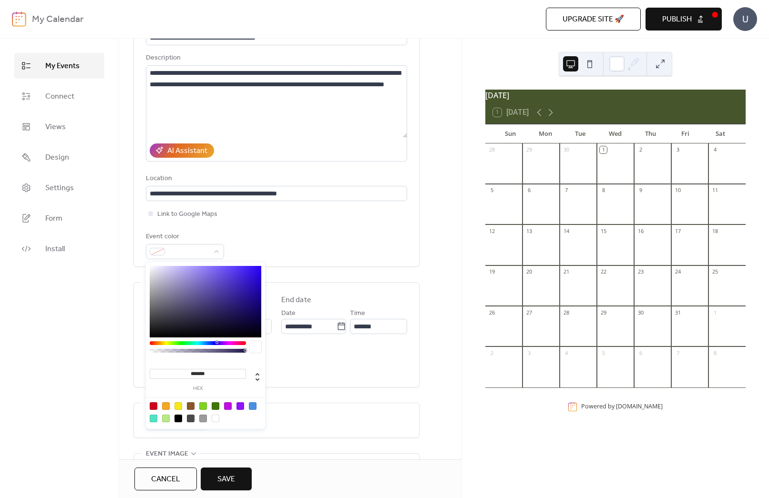
click at [215, 406] on div at bounding box center [216, 406] width 8 height 8
type input "*******"
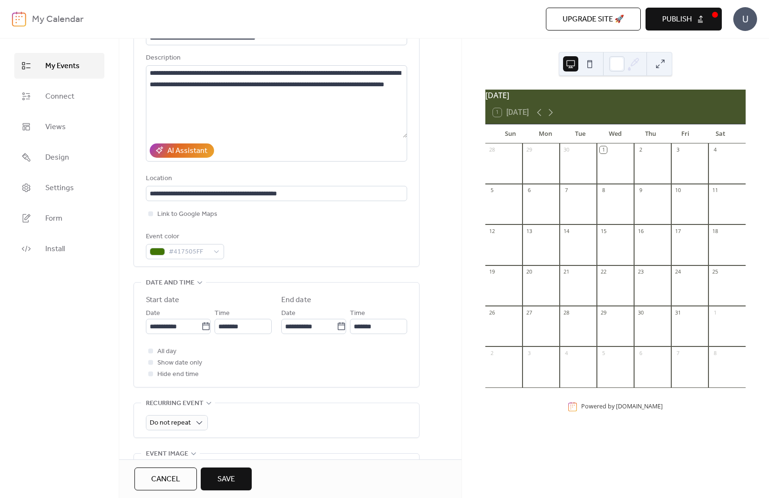
drag, startPoint x: 271, startPoint y: 247, endPoint x: 252, endPoint y: 250, distance: 19.3
click at [271, 247] on div "Event color #417505FF" at bounding box center [276, 245] width 261 height 28
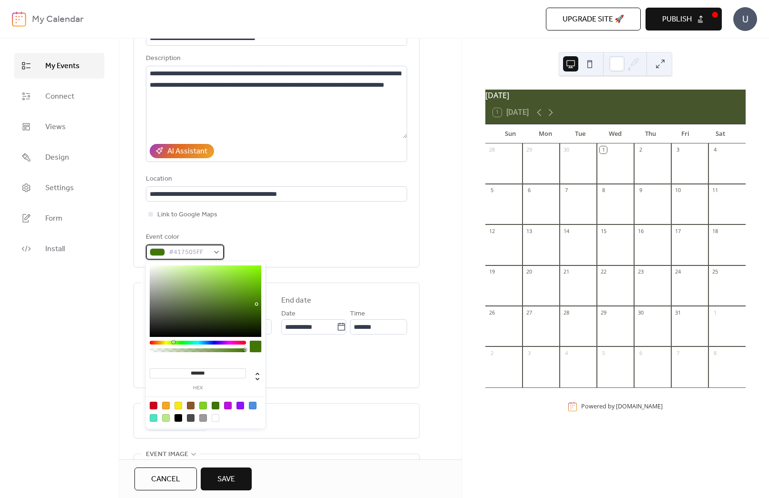
click at [198, 252] on span "#417505FF" at bounding box center [189, 252] width 40 height 11
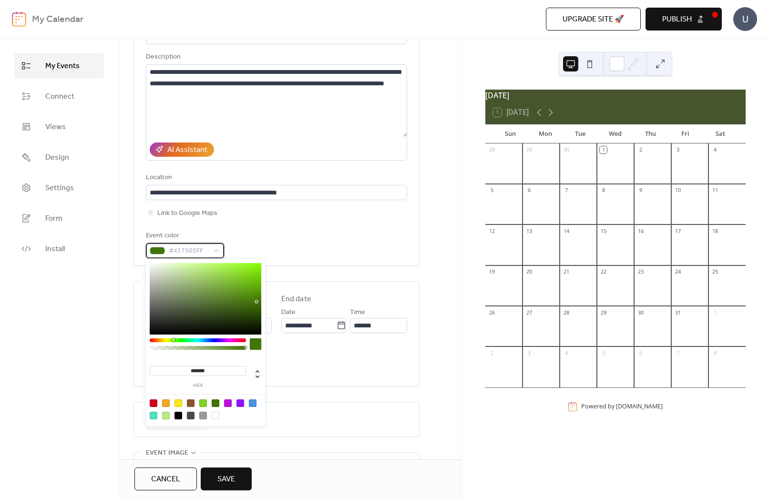
scroll to position [87, 0]
click at [196, 370] on input "*******" at bounding box center [198, 371] width 96 height 10
paste input "**********"
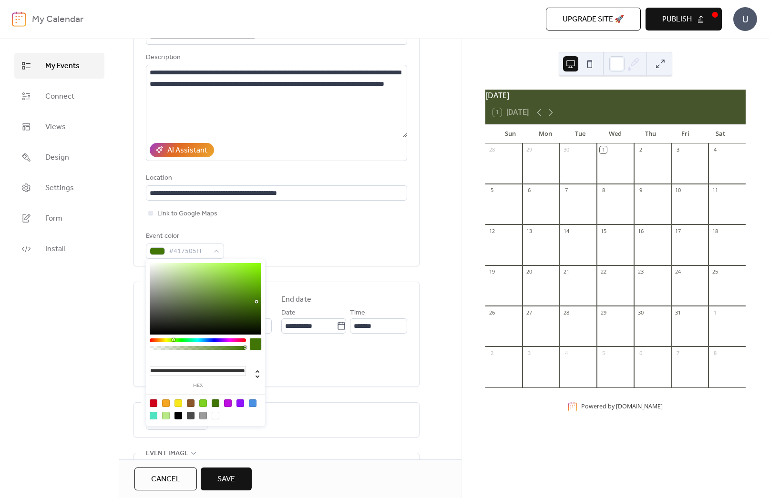
type input "*******"
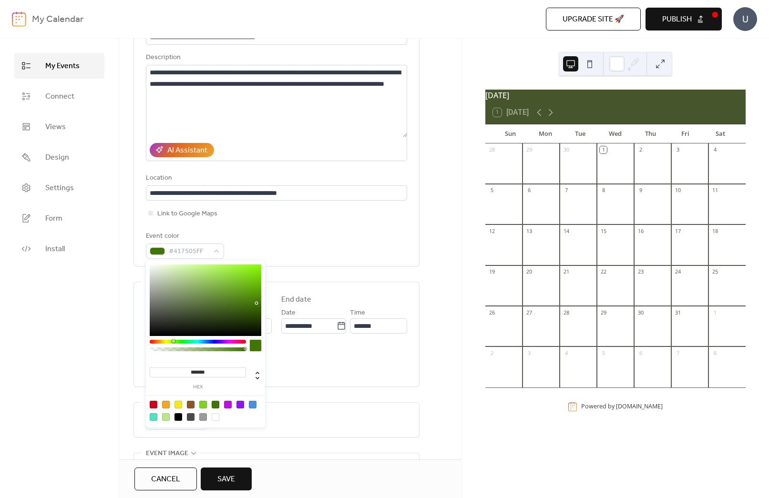
scroll to position [0, 0]
click at [183, 251] on span "#417505FF" at bounding box center [189, 251] width 40 height 11
click at [203, 405] on div at bounding box center [203, 405] width 8 height 8
type input "*******"
click at [411, 397] on div "**********" at bounding box center [276, 306] width 286 height 604
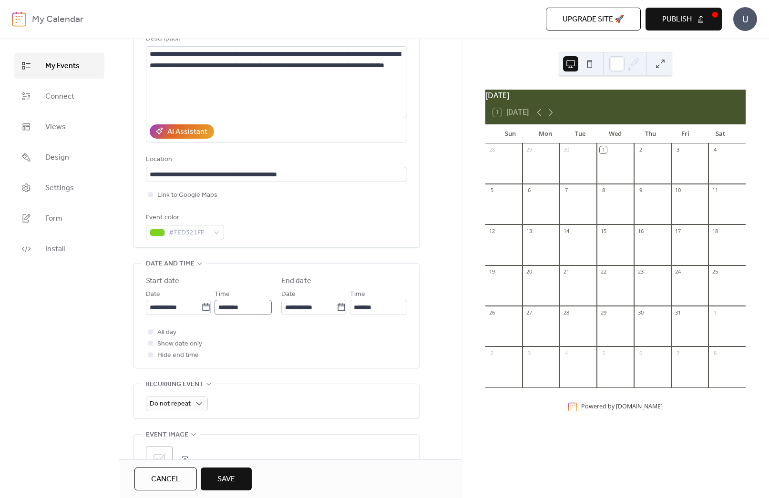
scroll to position [114, 0]
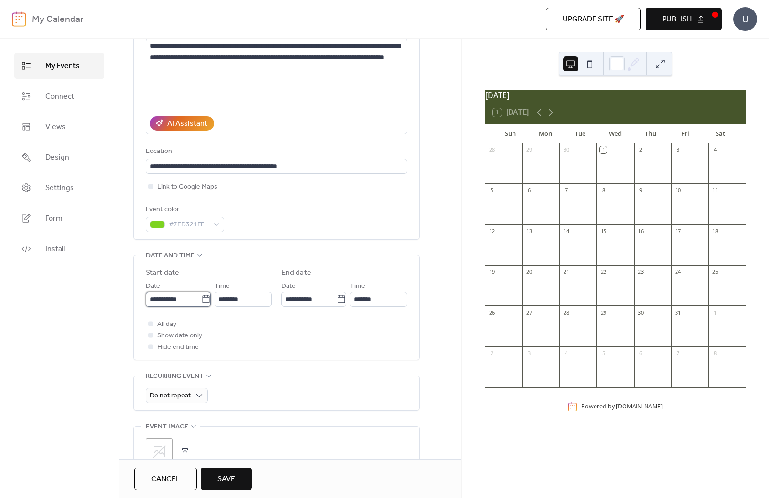
click at [180, 299] on input "**********" at bounding box center [173, 299] width 55 height 15
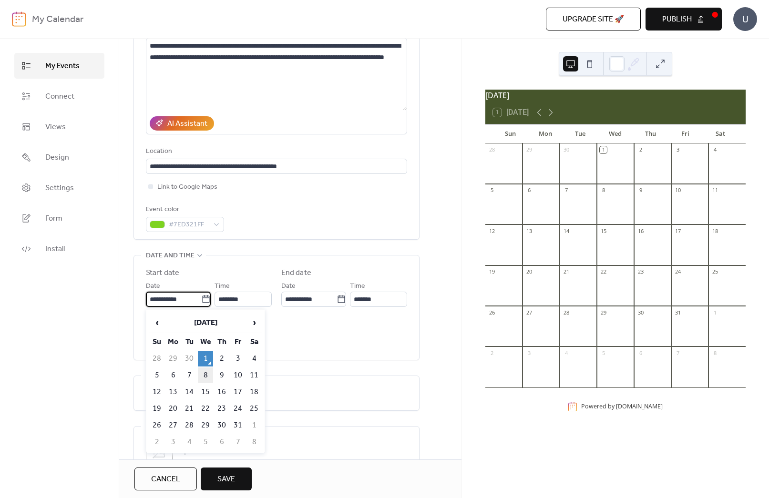
click at [204, 375] on td "8" at bounding box center [205, 375] width 15 height 16
type input "**********"
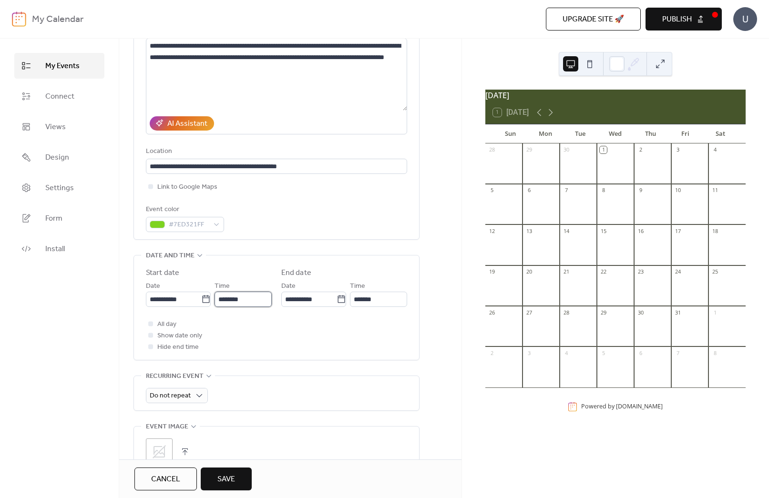
click at [223, 299] on input "********" at bounding box center [242, 299] width 57 height 15
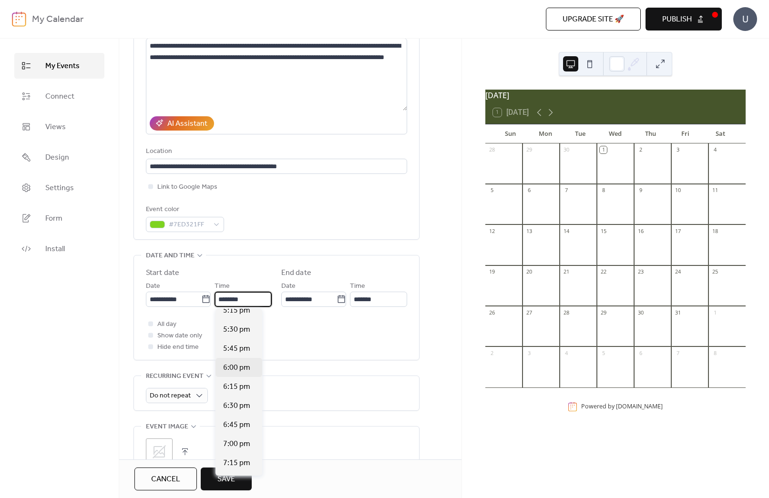
scroll to position [1324, 0]
drag, startPoint x: 242, startPoint y: 365, endPoint x: 252, endPoint y: 361, distance: 10.3
click at [242, 365] on span "6:00 pm" at bounding box center [236, 366] width 27 height 11
type input "*******"
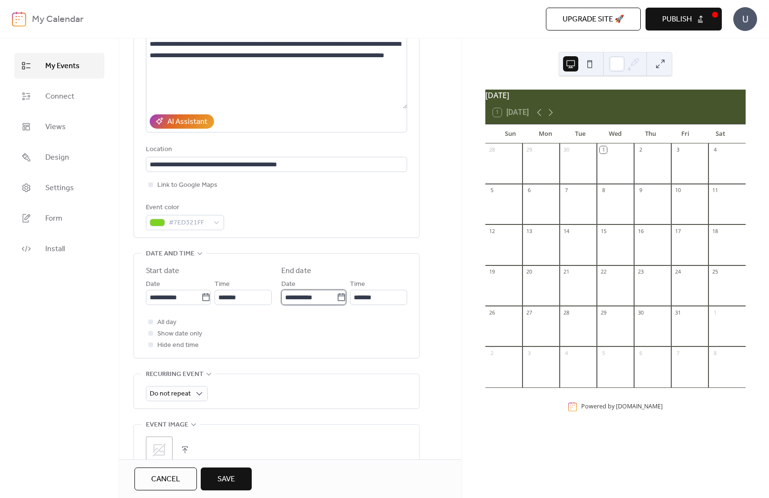
click at [298, 298] on input "**********" at bounding box center [308, 297] width 55 height 15
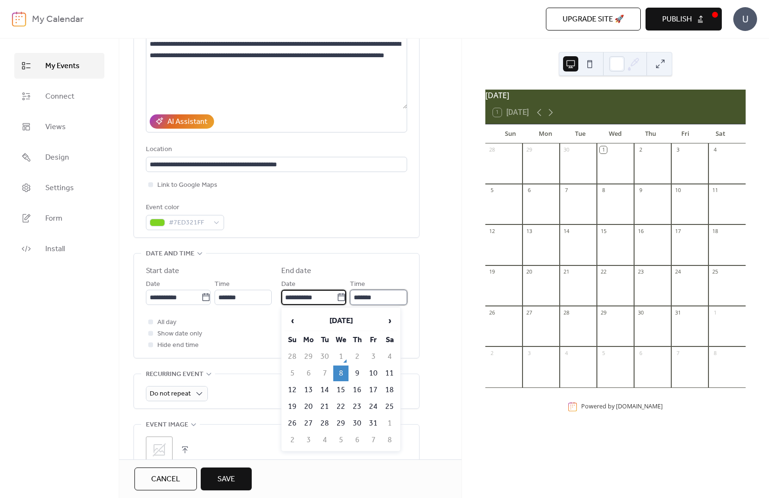
click at [378, 295] on input "*******" at bounding box center [378, 297] width 57 height 15
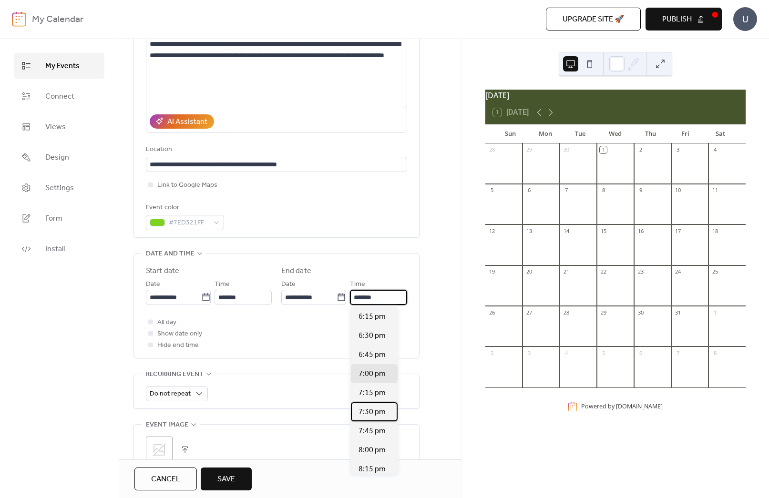
click at [372, 412] on span "7:30 pm" at bounding box center [371, 412] width 27 height 11
type input "*******"
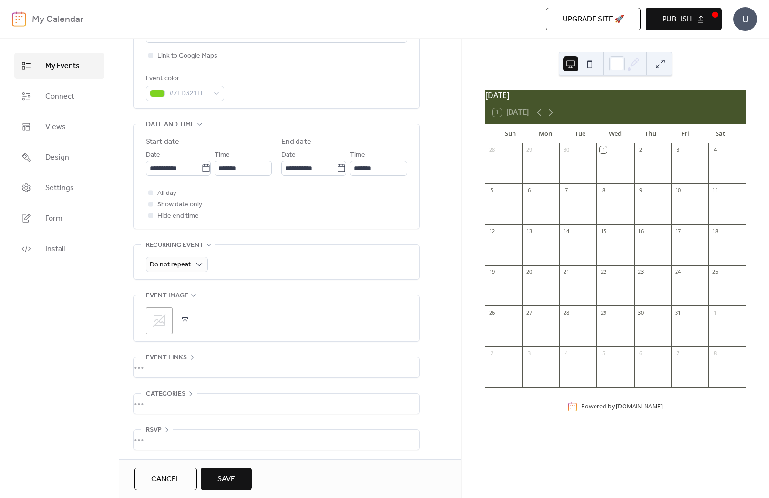
scroll to position [247, 0]
click at [161, 319] on icon at bounding box center [159, 319] width 13 height 13
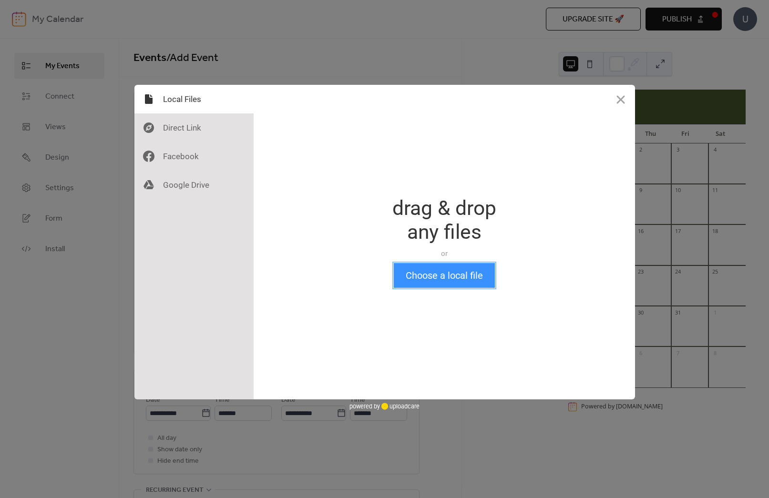
click at [449, 277] on button "Choose a local file" at bounding box center [444, 275] width 101 height 25
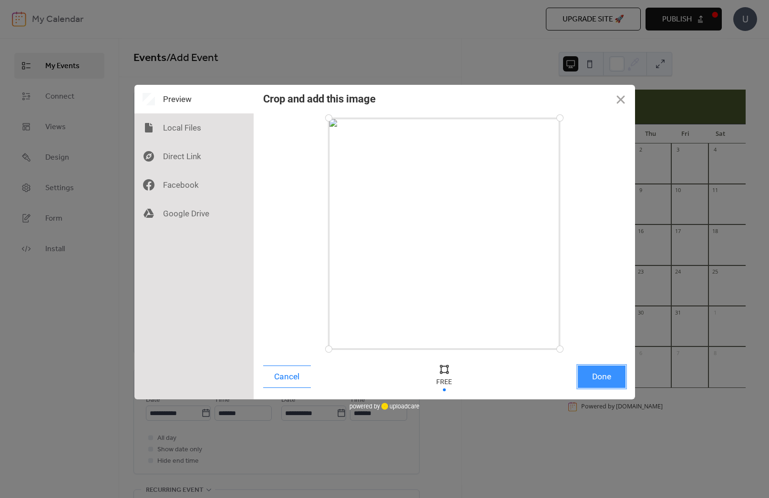
click at [598, 374] on button "Done" at bounding box center [602, 377] width 48 height 22
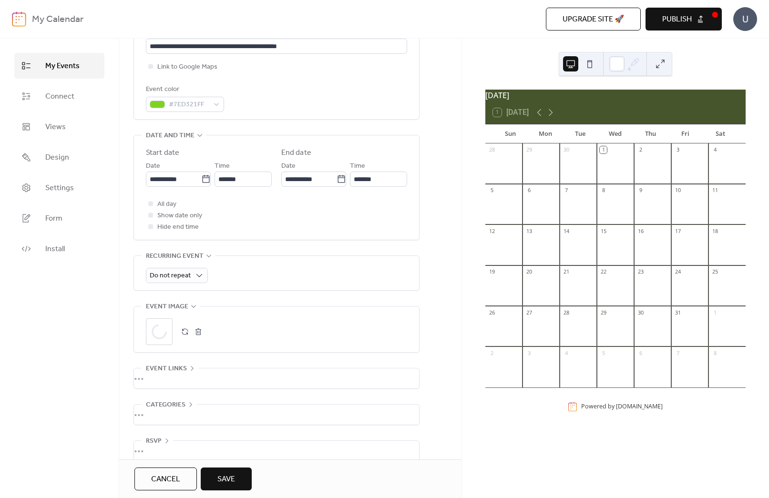
scroll to position [247, 0]
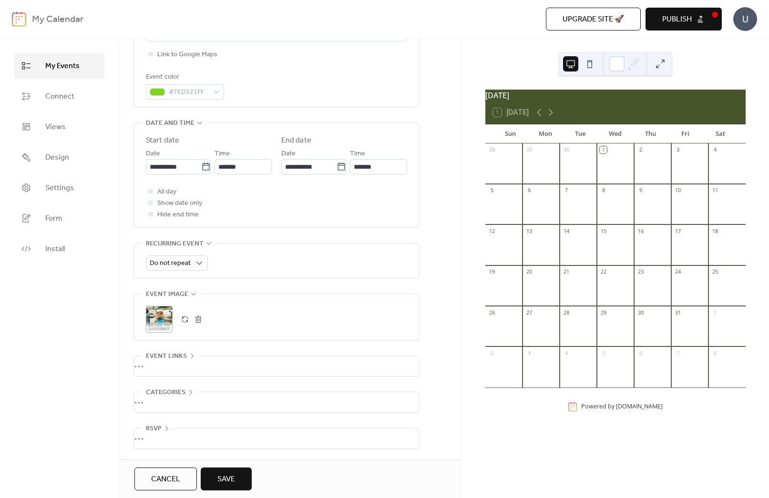
click at [180, 364] on div "•••" at bounding box center [276, 366] width 285 height 20
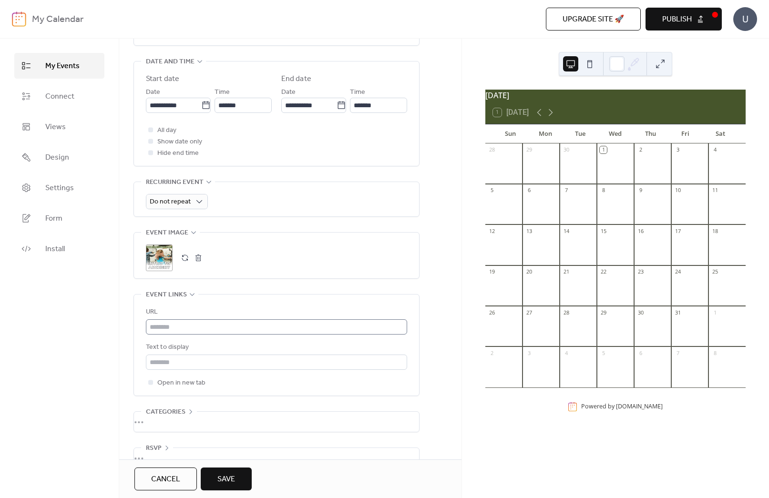
scroll to position [316, 0]
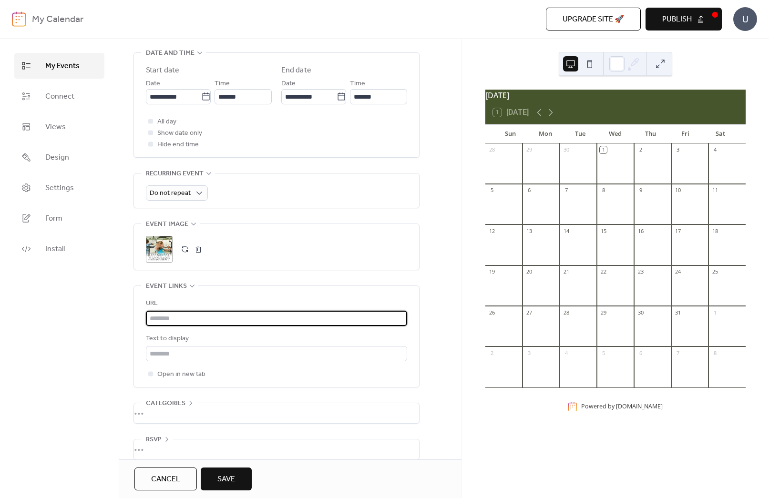
click at [166, 313] on input "text" at bounding box center [276, 318] width 261 height 15
paste input "**********"
type input "**********"
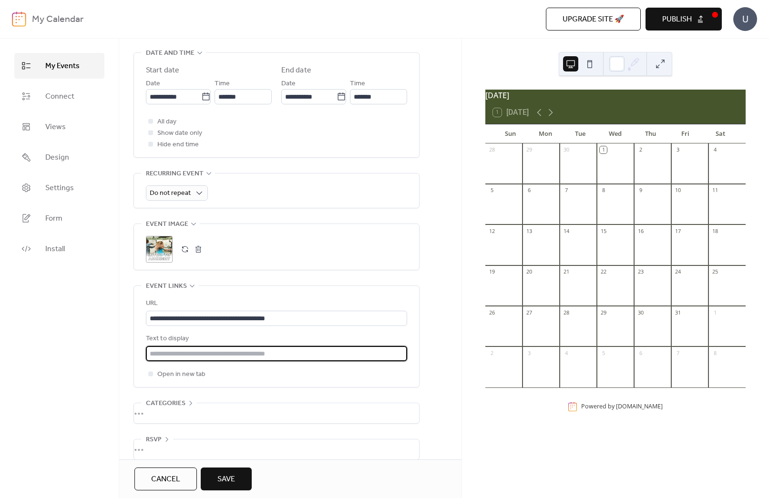
click at [199, 354] on input "text" at bounding box center [276, 353] width 261 height 15
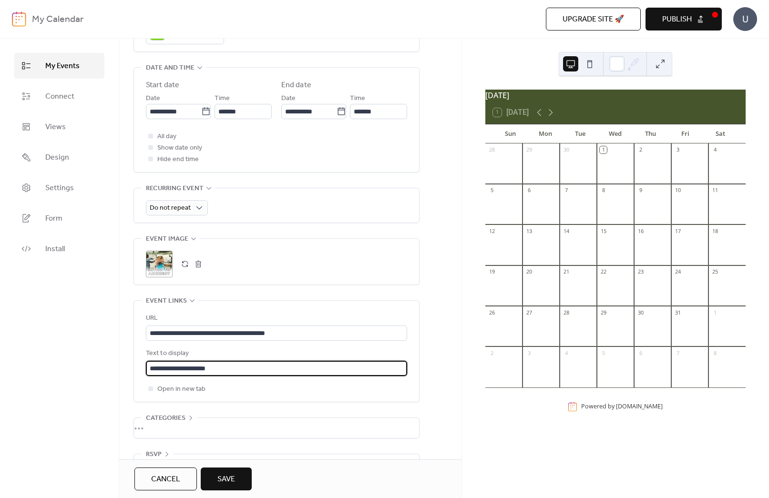
scroll to position [328, 0]
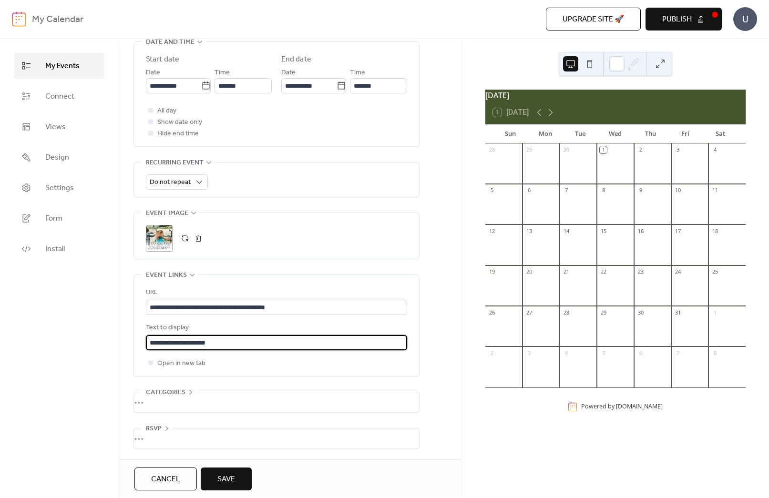
type input "**********"
click at [191, 400] on div "•••" at bounding box center [276, 402] width 285 height 20
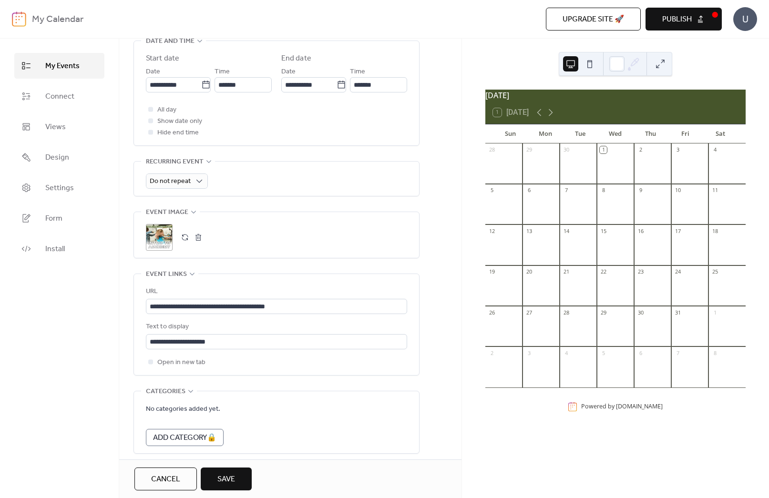
scroll to position [370, 0]
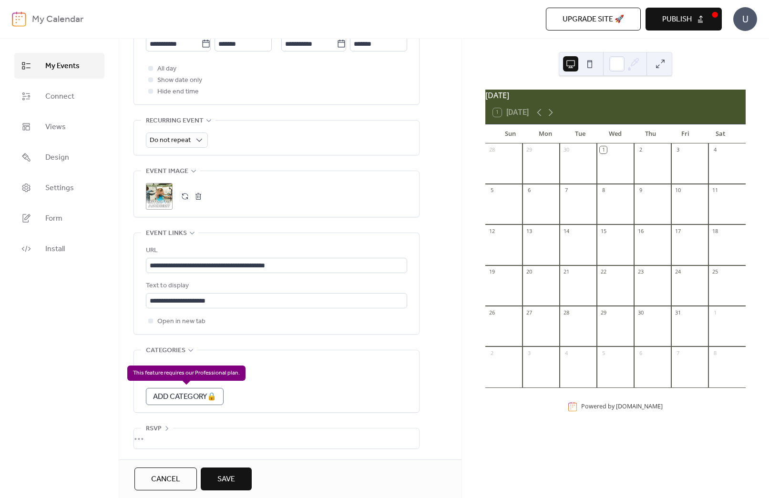
click at [185, 397] on div "Add Category 🔒" at bounding box center [185, 396] width 78 height 17
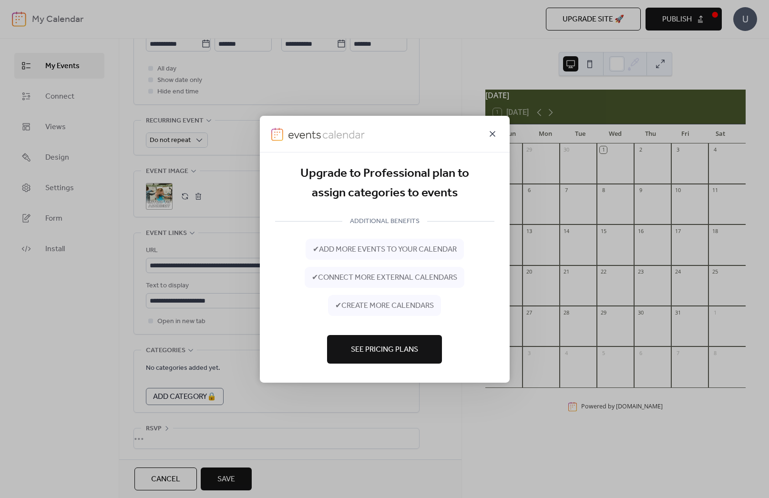
click at [488, 133] on icon at bounding box center [492, 133] width 11 height 11
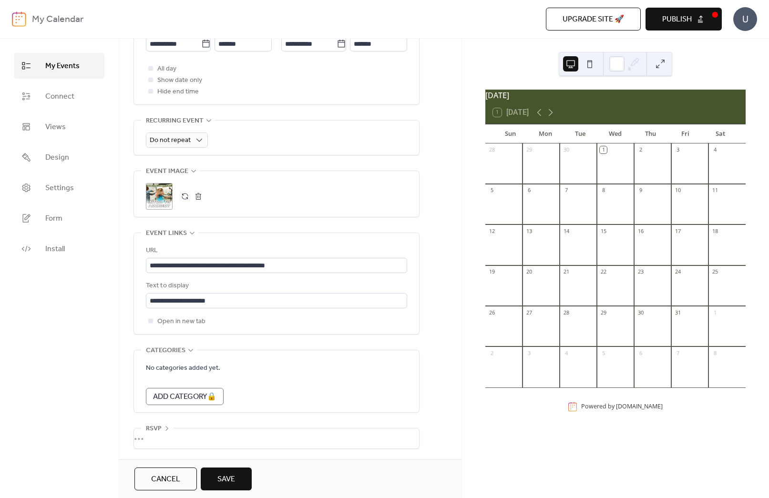
click at [181, 433] on div "•••" at bounding box center [276, 438] width 285 height 20
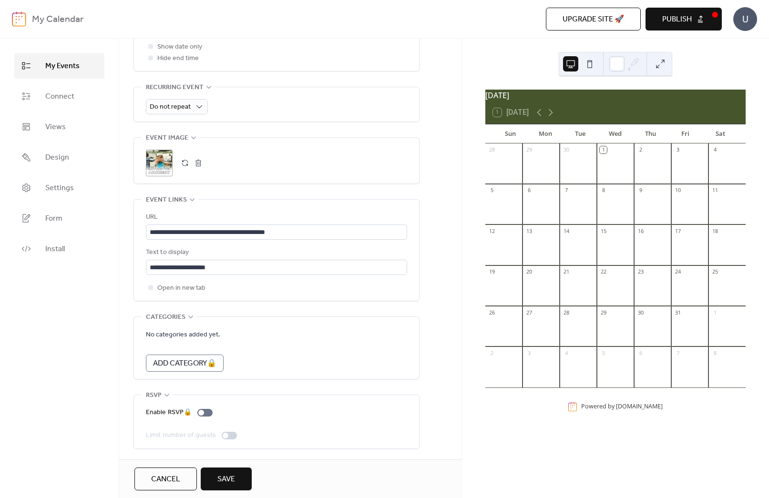
click at [242, 476] on button "Save" at bounding box center [226, 479] width 51 height 23
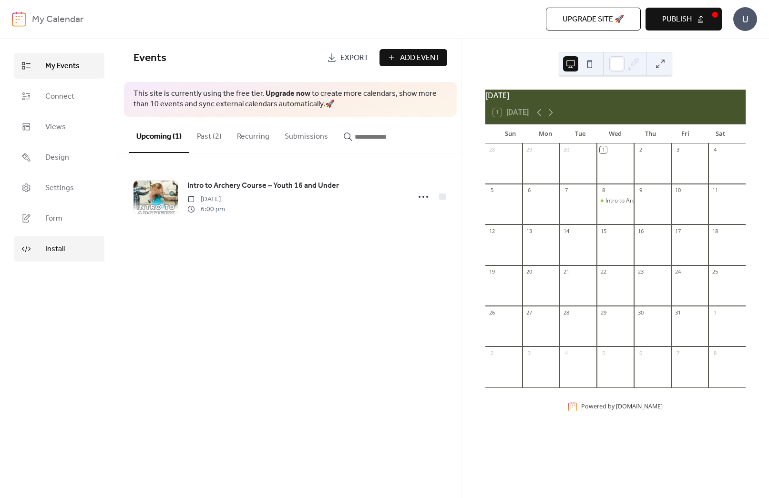
click at [53, 244] on span "Install" at bounding box center [55, 249] width 20 height 11
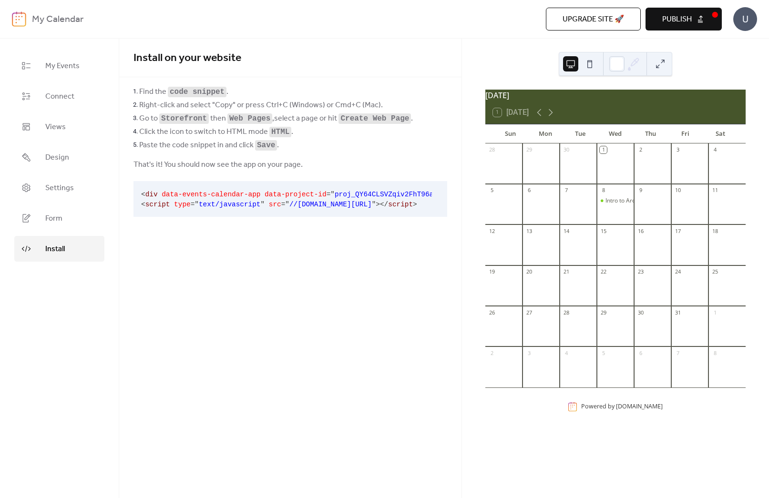
click at [287, 204] on span """ at bounding box center [287, 205] width 4 height 8
drag, startPoint x: 228, startPoint y: 249, endPoint x: 210, endPoint y: 224, distance: 30.7
click at [228, 249] on div "Install on your website Find the code snippet . Right-click and select "Copy" o…" at bounding box center [290, 268] width 342 height 459
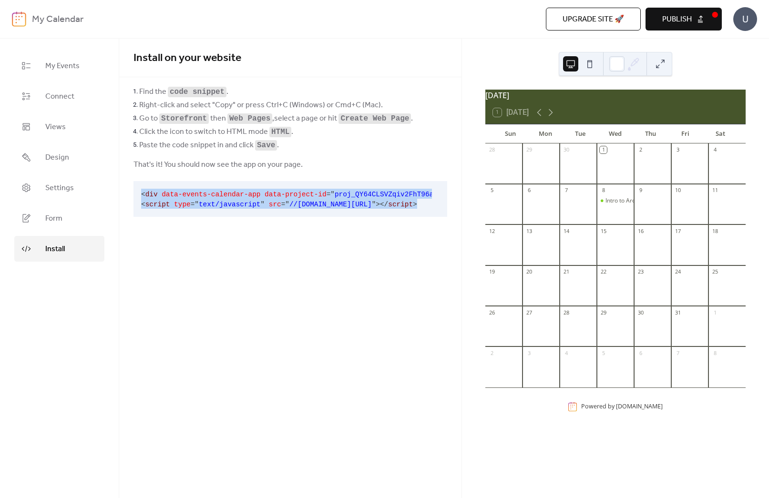
scroll to position [0, 54]
drag, startPoint x: 163, startPoint y: 194, endPoint x: 443, endPoint y: 214, distance: 281.4
click at [443, 214] on div "< div data-events-calendar-app data-project-id = " proj_QY64CLSVZqiv2FhT96ayO "…" at bounding box center [290, 199] width 314 height 36
copy code "< div data-events-calendar-app data-project-id = " proj_QY64CLSVZqiv2FhT96ayO "…"
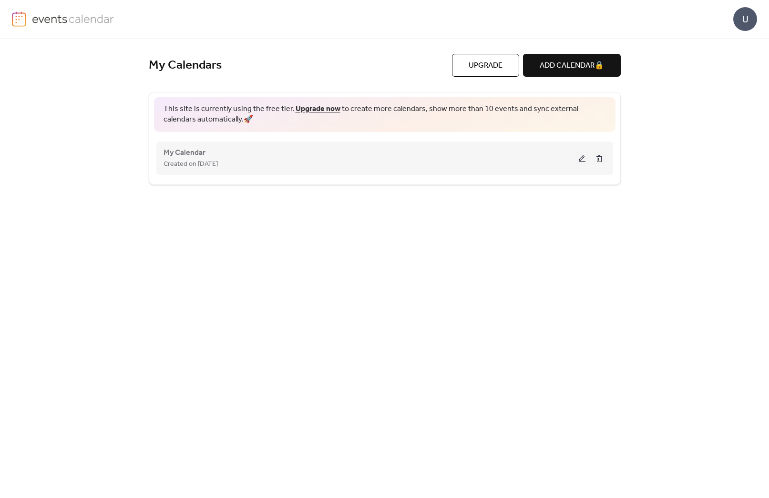
click at [584, 159] on button at bounding box center [581, 158] width 13 height 14
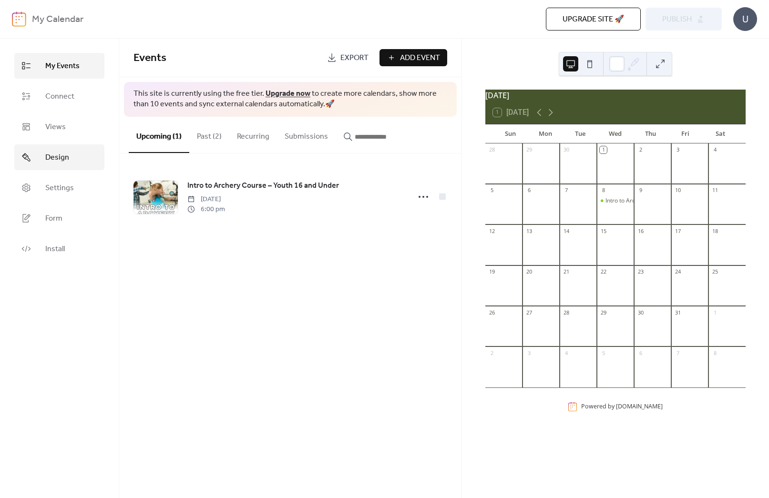
click at [70, 158] on link "Design" at bounding box center [59, 157] width 90 height 26
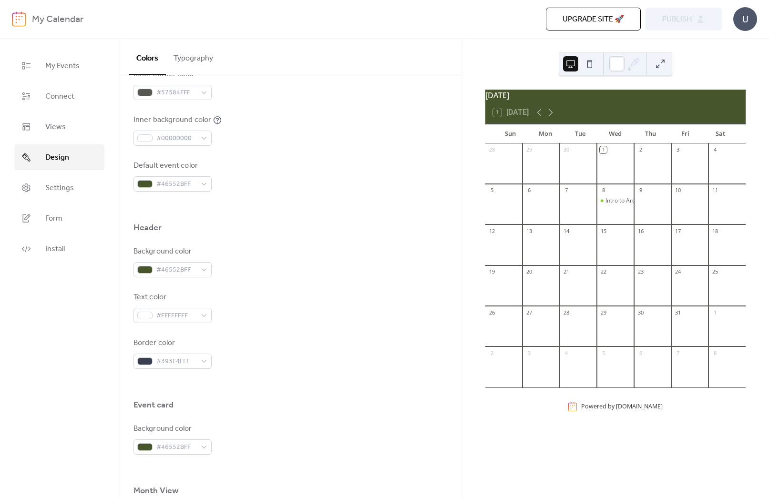
scroll to position [501, 0]
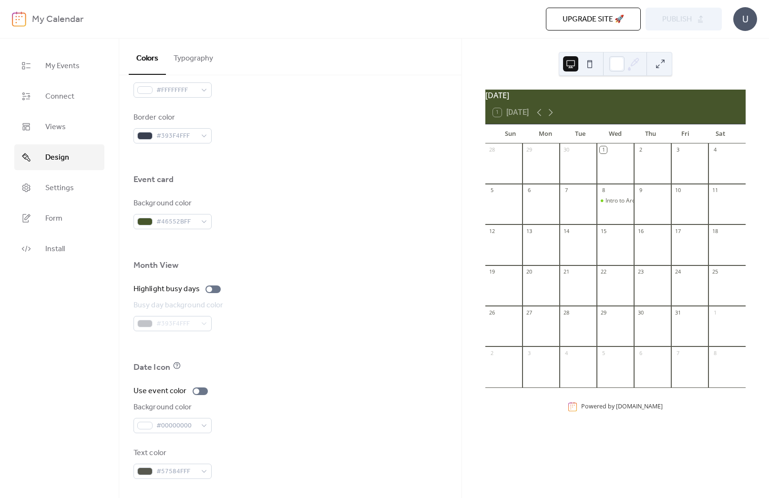
click at [682, 14] on div "Upgrade site 🚀 Preview Publish" at bounding box center [519, 19] width 404 height 23
click at [590, 64] on button at bounding box center [589, 63] width 15 height 15
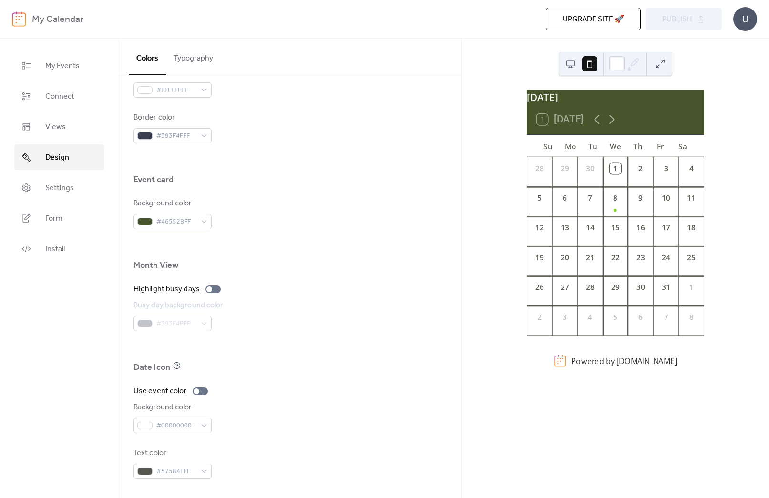
click at [657, 63] on button at bounding box center [659, 63] width 15 height 15
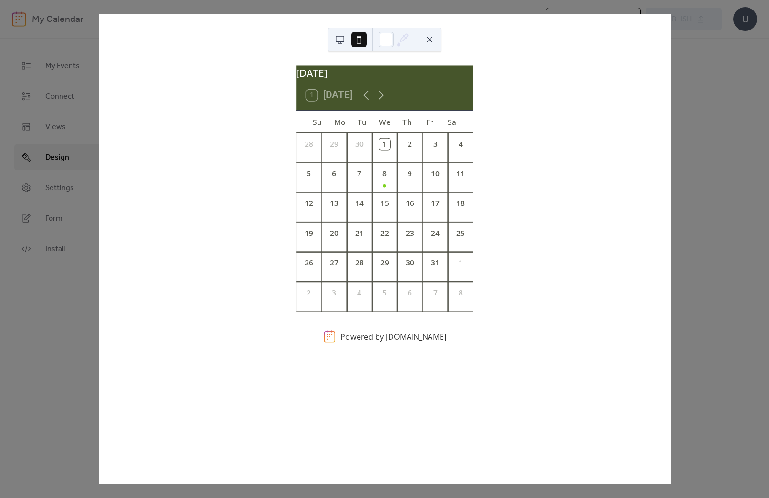
click at [671, 73] on div "[DATE] 1 [DATE] Su Mo Tu We Th Fr Sa 28 29 30 1 2 3 4 5 6 7 8 9 10 11 12 13 14 …" at bounding box center [385, 248] width 572 height 469
drag, startPoint x: 433, startPoint y: 42, endPoint x: 448, endPoint y: 37, distance: 15.1
click at [433, 42] on button at bounding box center [429, 39] width 15 height 15
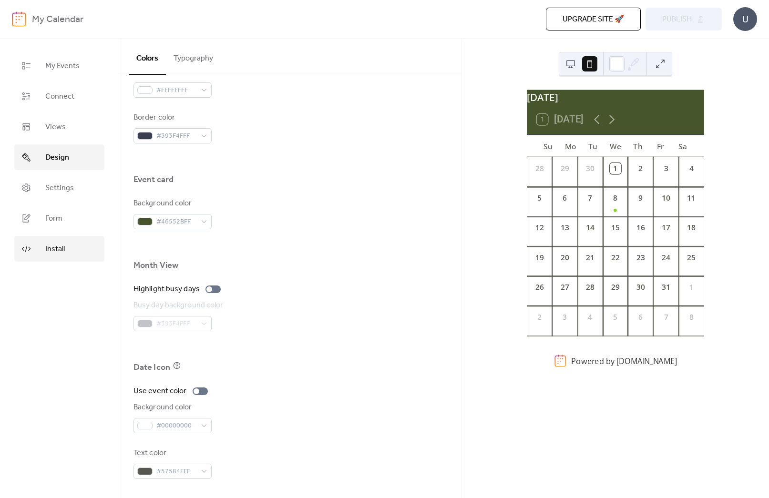
click at [66, 246] on link "Install" at bounding box center [59, 249] width 90 height 26
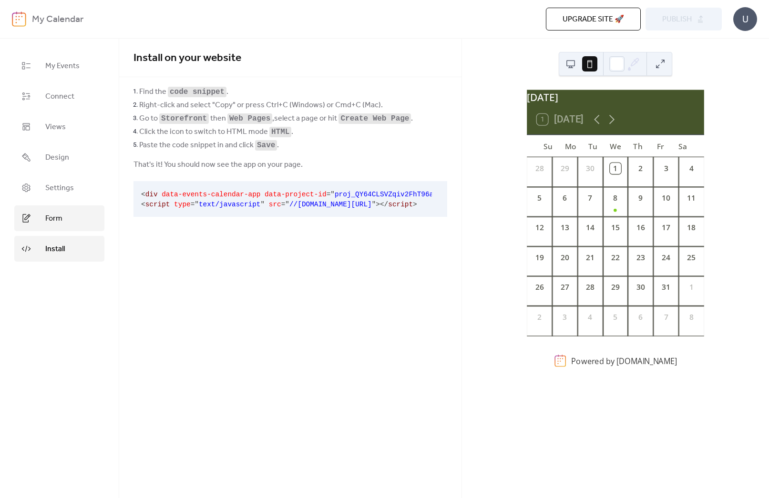
click at [83, 216] on link "Form" at bounding box center [59, 218] width 90 height 26
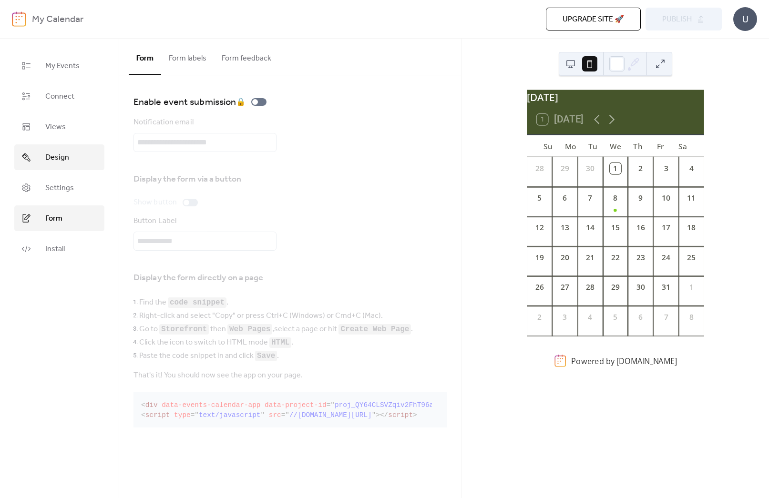
click at [63, 153] on span "Design" at bounding box center [57, 157] width 24 height 11
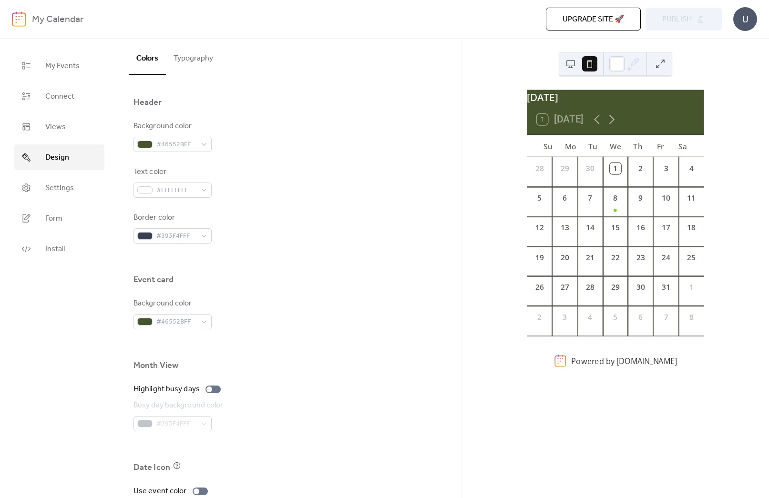
scroll to position [501, 0]
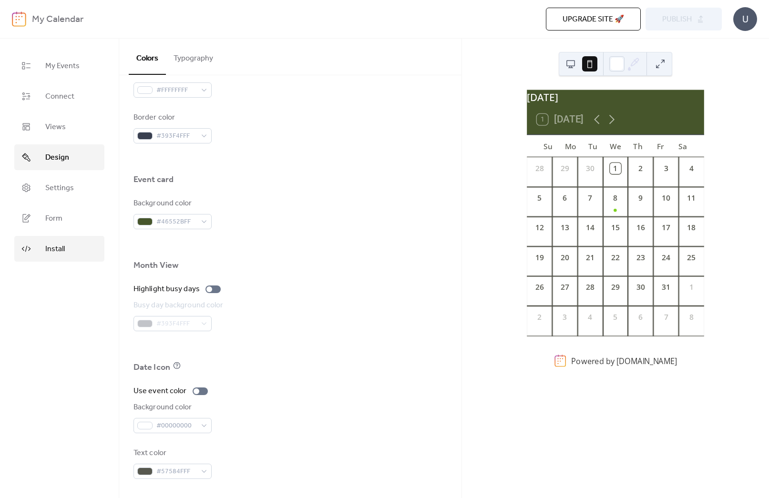
click at [68, 242] on link "Install" at bounding box center [59, 249] width 90 height 26
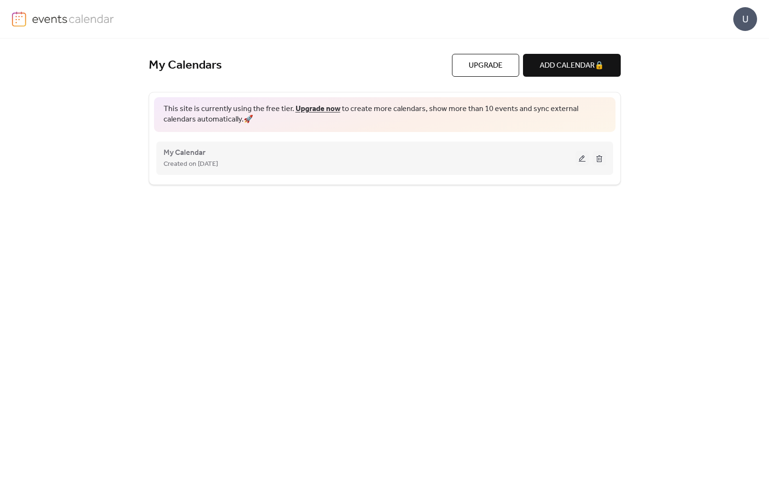
click at [545, 158] on div "Created on [DATE]" at bounding box center [369, 163] width 412 height 11
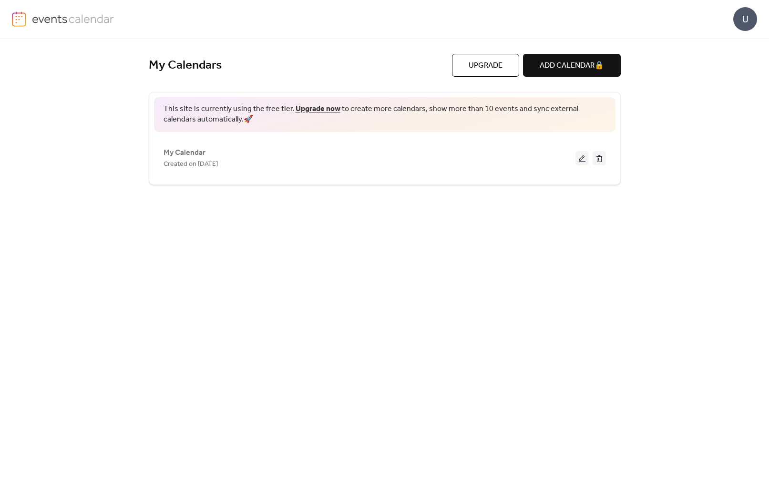
click at [581, 157] on button at bounding box center [581, 158] width 13 height 14
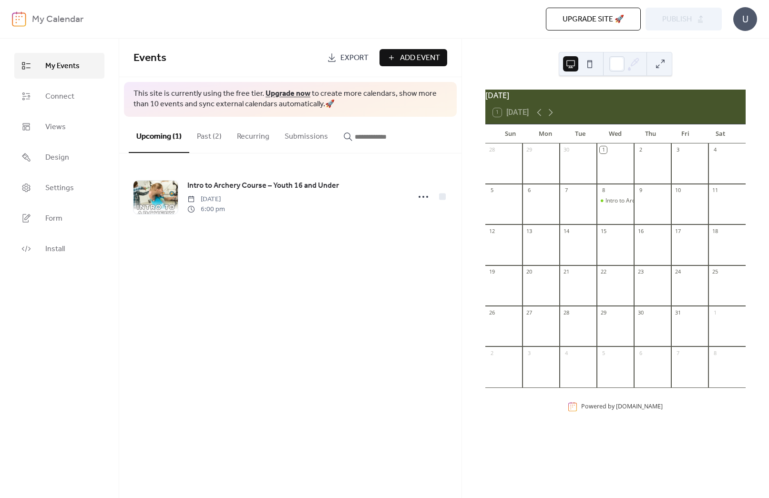
click at [214, 138] on button "Past (2)" at bounding box center [209, 134] width 40 height 35
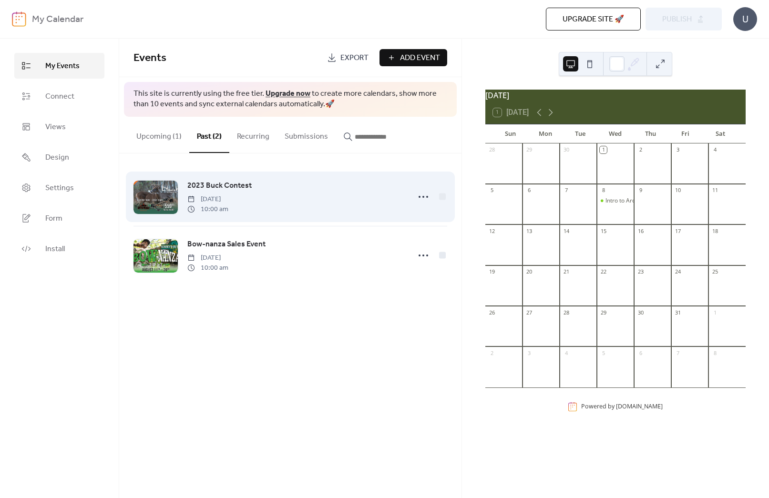
click at [203, 194] on span "Saturday, September 30, 2023" at bounding box center [207, 199] width 41 height 10
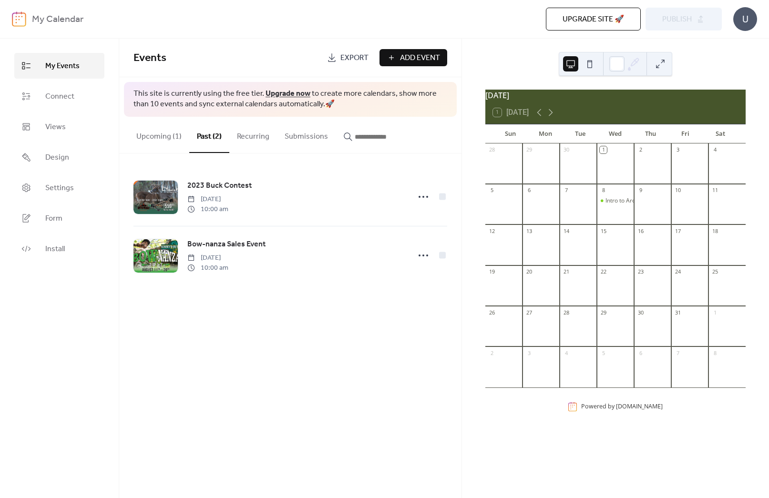
drag, startPoint x: 296, startPoint y: 140, endPoint x: 314, endPoint y: 138, distance: 17.7
click at [296, 140] on button "Submissions" at bounding box center [306, 134] width 59 height 35
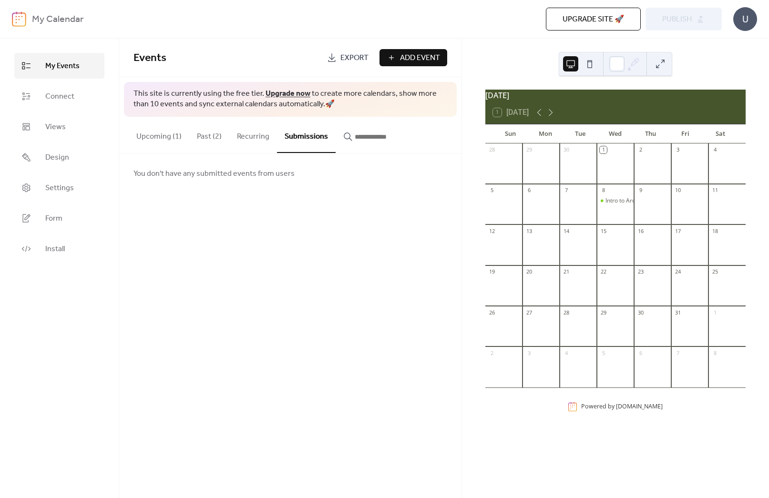
click at [368, 135] on input "button" at bounding box center [383, 136] width 57 height 11
click at [204, 136] on button "Past (2)" at bounding box center [209, 134] width 40 height 35
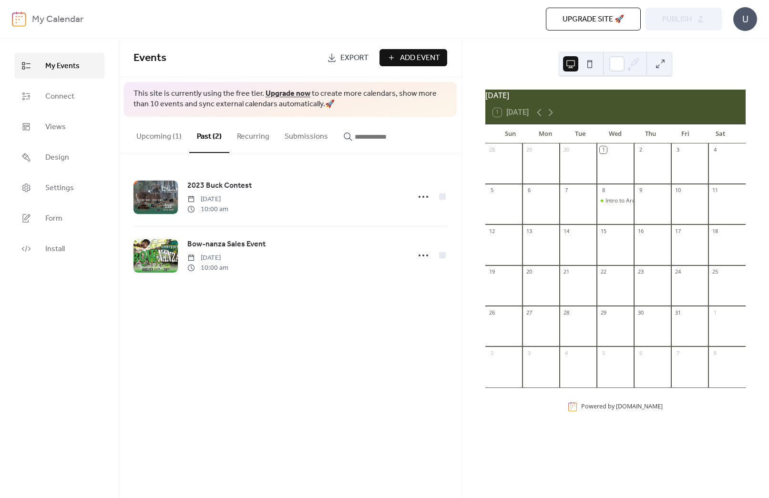
click at [150, 134] on button "Upcoming (1)" at bounding box center [159, 134] width 61 height 35
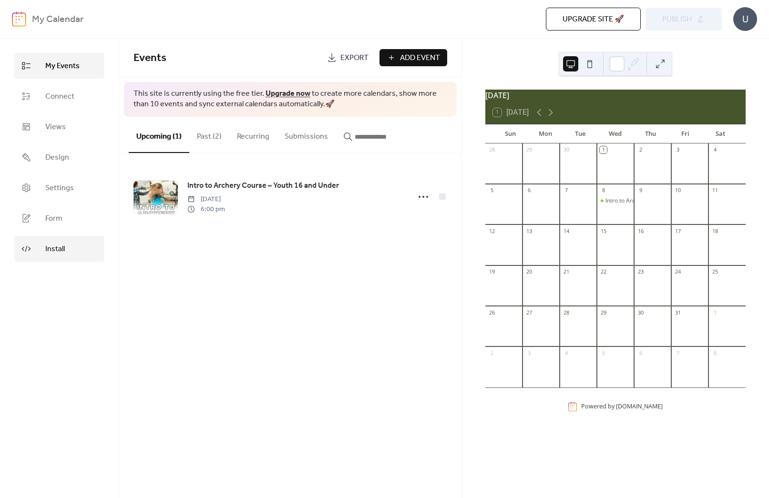
click at [61, 244] on span "Install" at bounding box center [55, 249] width 20 height 11
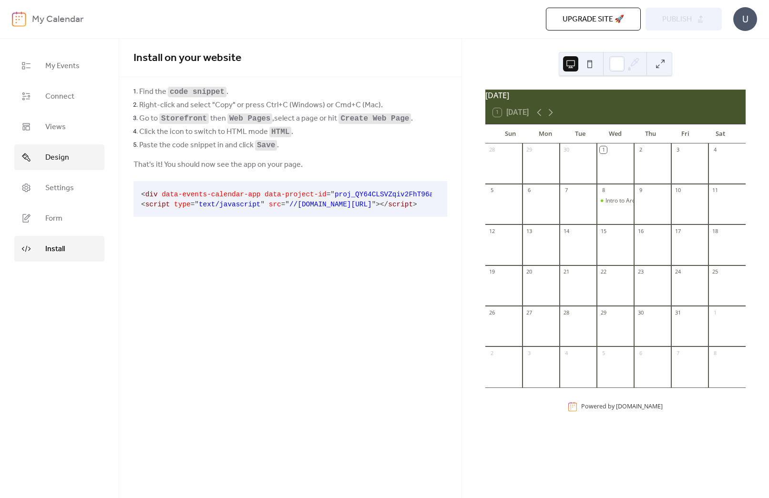
click at [63, 156] on span "Design" at bounding box center [57, 157] width 24 height 11
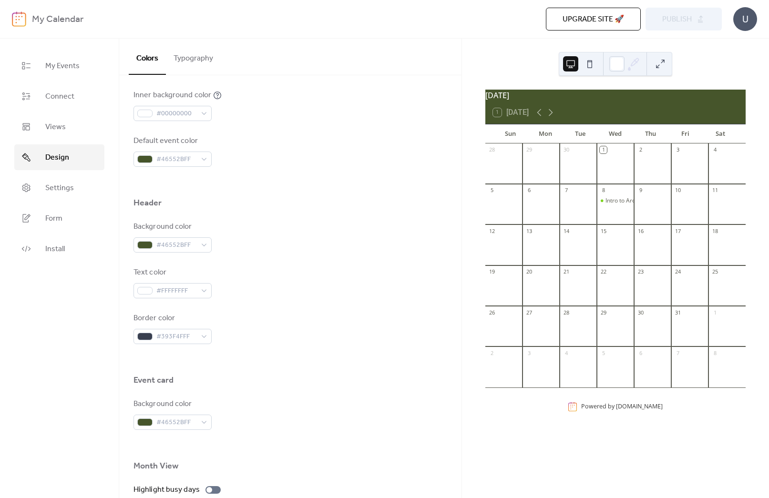
scroll to position [501, 0]
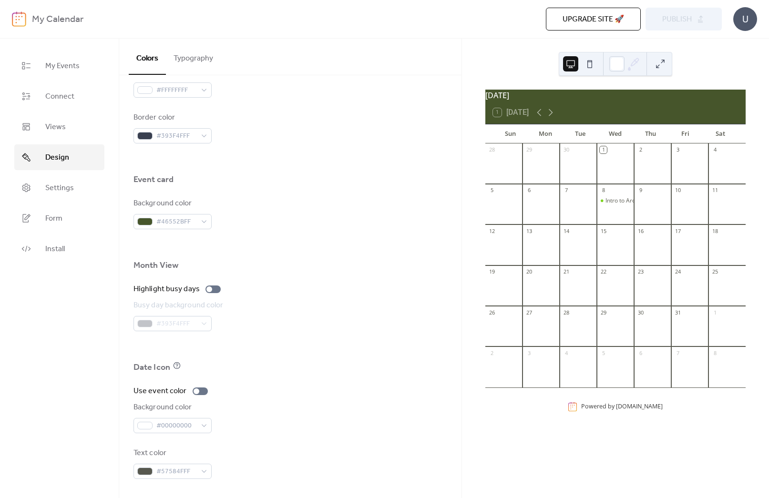
click at [677, 26] on div "Upgrade site 🚀 Preview Publish" at bounding box center [519, 19] width 404 height 23
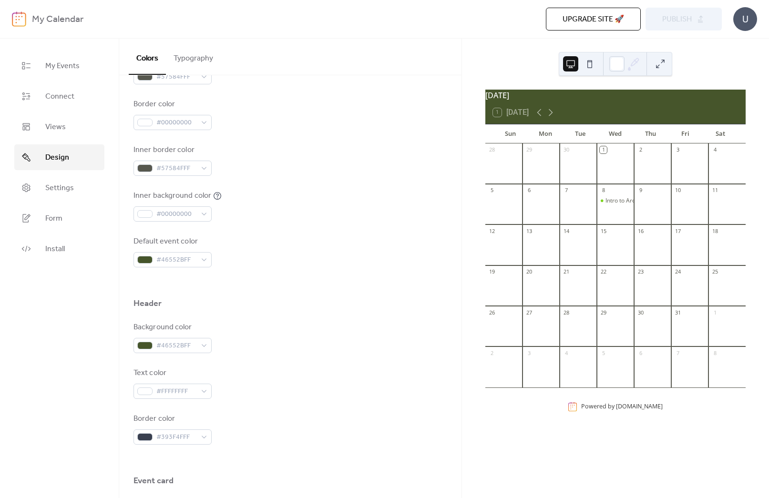
scroll to position [90, 0]
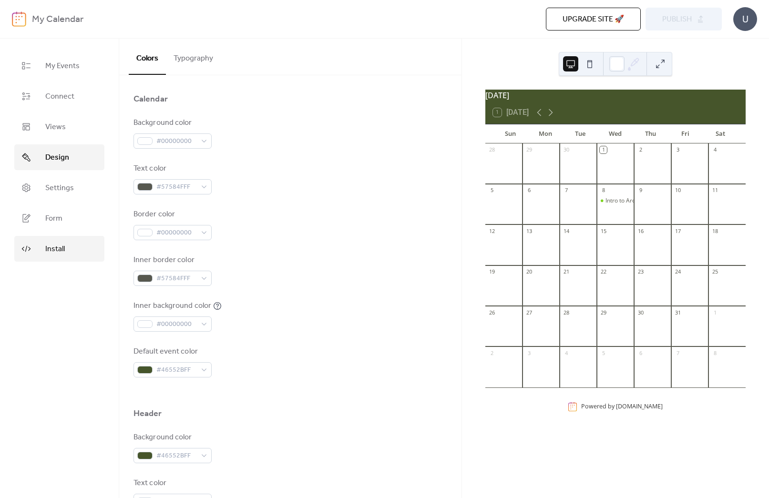
click at [39, 251] on link "Install" at bounding box center [59, 249] width 90 height 26
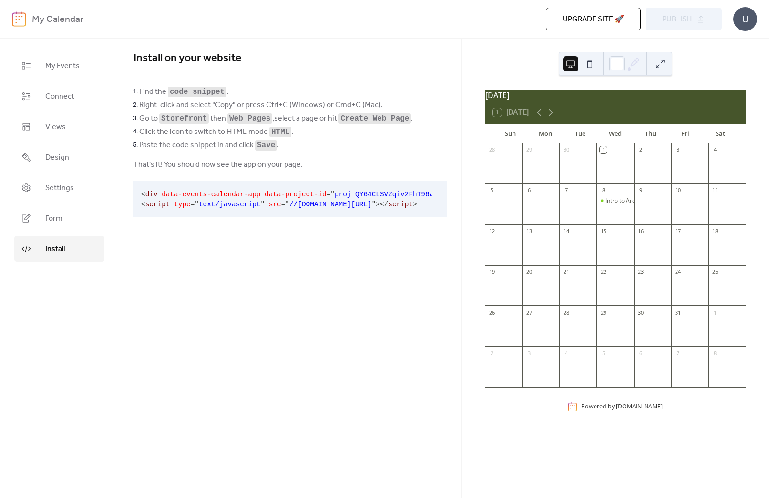
click at [208, 206] on span "text/javascript" at bounding box center [230, 205] width 62 height 8
click at [209, 199] on pre "< div data-events-calendar-app data-project-id = " proj_QY64CLSVZqiv2FhT96ayO "…" at bounding box center [282, 199] width 298 height 36
click at [340, 279] on div "Install on your website Find the code snippet . Right-click and select "Copy" o…" at bounding box center [290, 268] width 342 height 459
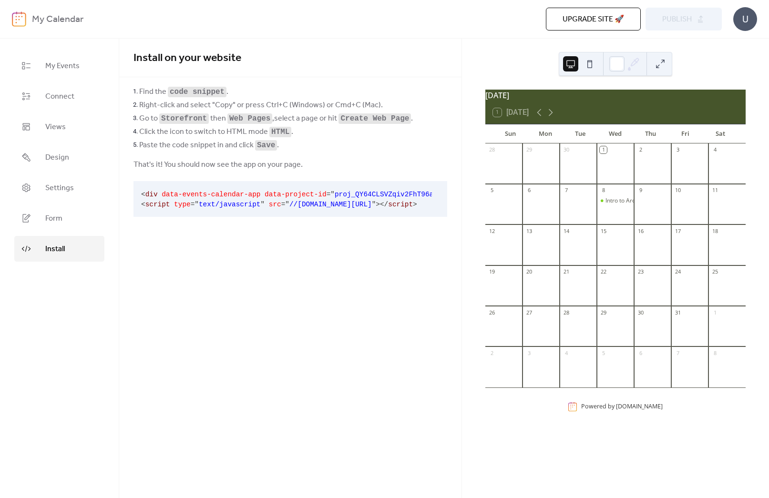
click at [274, 181] on div "< div data-events-calendar-app data-project-id = " proj_QY64CLSVZqiv2FhT96ayO "…" at bounding box center [290, 198] width 314 height 43
click at [243, 199] on pre "< div data-events-calendar-app data-project-id = " proj_QY64CLSVZqiv2FhT96ayO "…" at bounding box center [282, 199] width 298 height 36
drag, startPoint x: 243, startPoint y: 199, endPoint x: 251, endPoint y: 199, distance: 8.1
click at [243, 199] on pre "< div data-events-calendar-app data-project-id = " proj_QY64CLSVZqiv2FhT96ayO "…" at bounding box center [282, 199] width 298 height 36
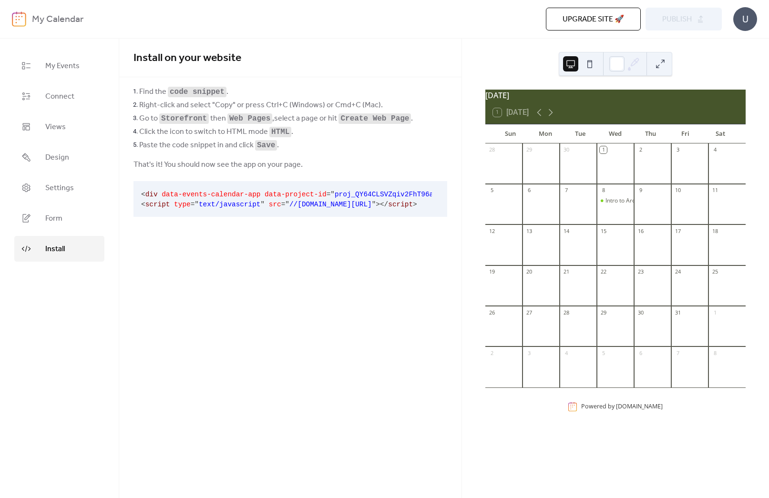
click at [345, 243] on div "Install on your website Find the code snippet . Right-click and select "Copy" o…" at bounding box center [290, 268] width 342 height 459
click at [588, 61] on button at bounding box center [589, 63] width 15 height 15
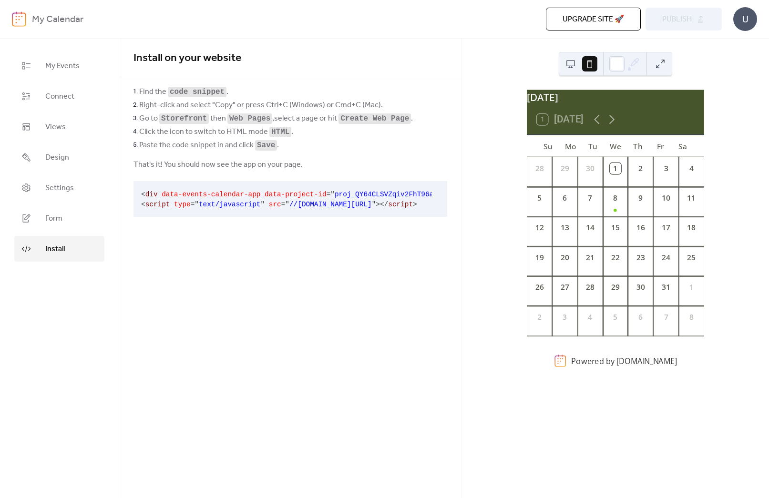
click at [567, 61] on button at bounding box center [570, 63] width 15 height 15
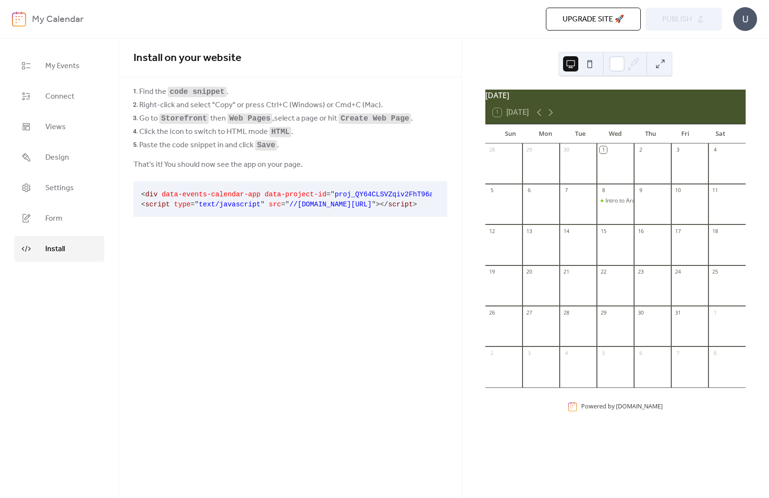
click at [518, 115] on div "1 Today" at bounding box center [511, 112] width 36 height 9
click at [522, 122] on div "1 Today" at bounding box center [615, 112] width 260 height 23
click at [492, 121] on div "1 Today" at bounding box center [615, 112] width 260 height 23
click at [553, 118] on icon at bounding box center [550, 112] width 11 height 11
drag, startPoint x: 536, startPoint y: 118, endPoint x: 553, endPoint y: 118, distance: 17.6
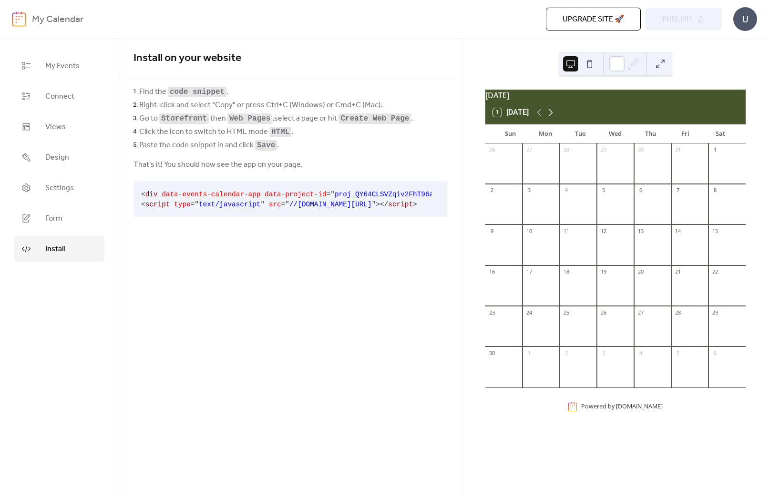
click at [536, 118] on icon at bounding box center [538, 112] width 11 height 11
click at [655, 59] on button at bounding box center [659, 63] width 15 height 15
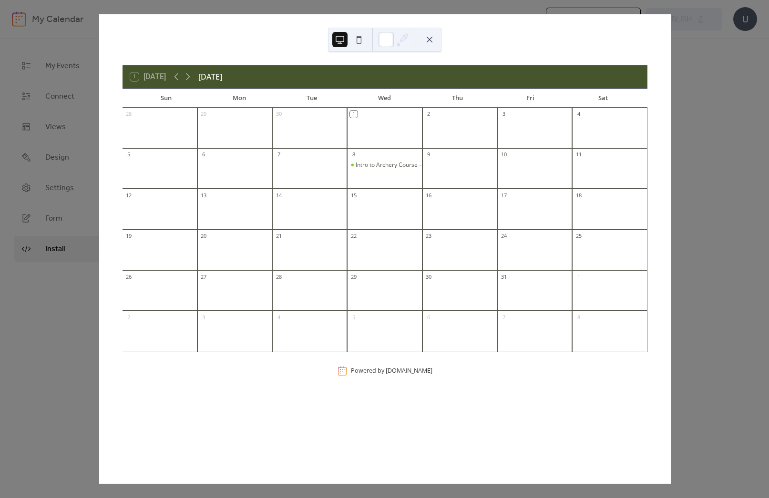
click at [378, 168] on div "Intro to Archery Course – Youth 16 and Under" at bounding box center [416, 165] width 121 height 8
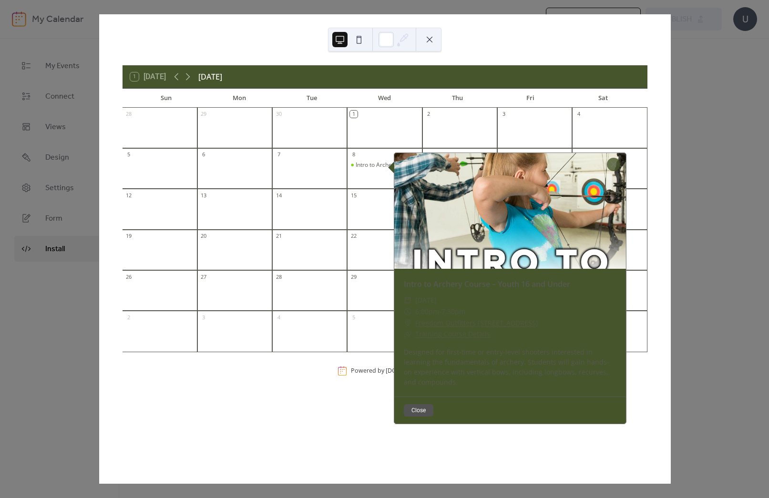
click at [498, 310] on div "​ 6:00pm - 7:30pm" at bounding box center [510, 311] width 213 height 11
click at [419, 407] on button "Close" at bounding box center [419, 410] width 30 height 12
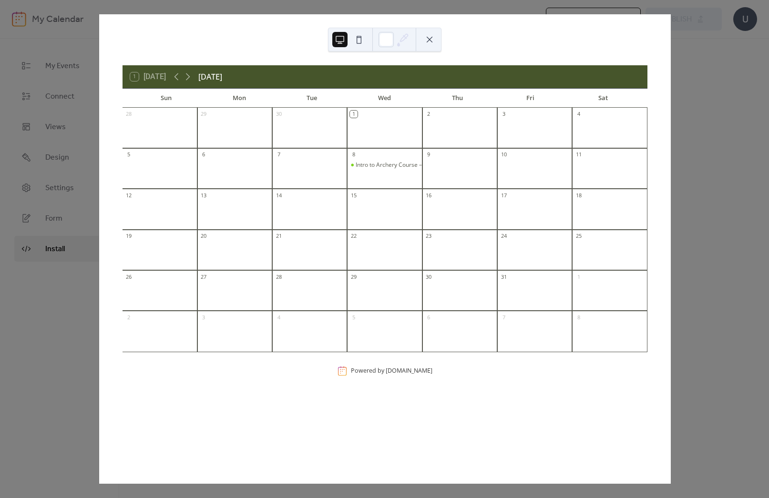
click at [671, 53] on div "1 Today October 2025 Sun Mon Tue Wed Thu Fri Sat 28 29 30 1 2 3 4 5 6 7 8 Intro…" at bounding box center [385, 248] width 572 height 469
drag, startPoint x: 431, startPoint y: 40, endPoint x: 449, endPoint y: 45, distance: 18.9
click at [431, 40] on button at bounding box center [429, 39] width 15 height 15
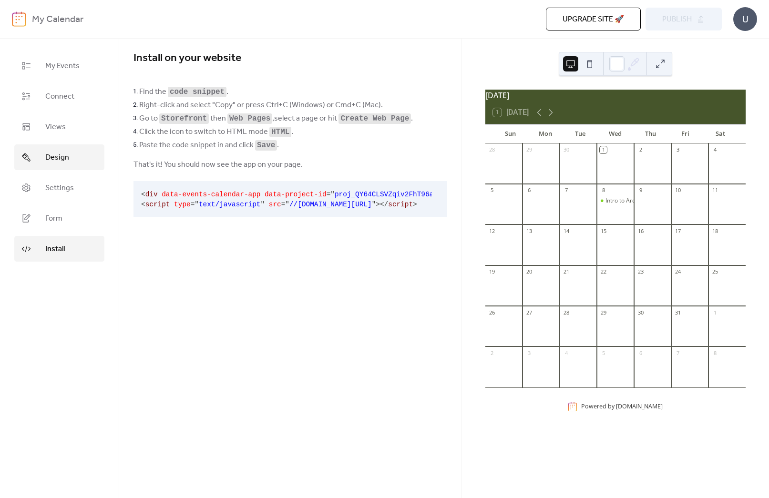
click at [41, 151] on link "Design" at bounding box center [59, 157] width 90 height 26
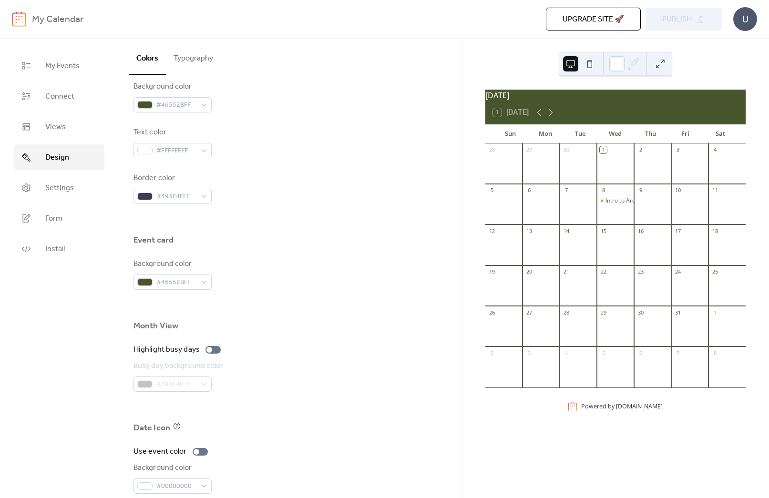
scroll to position [448, 0]
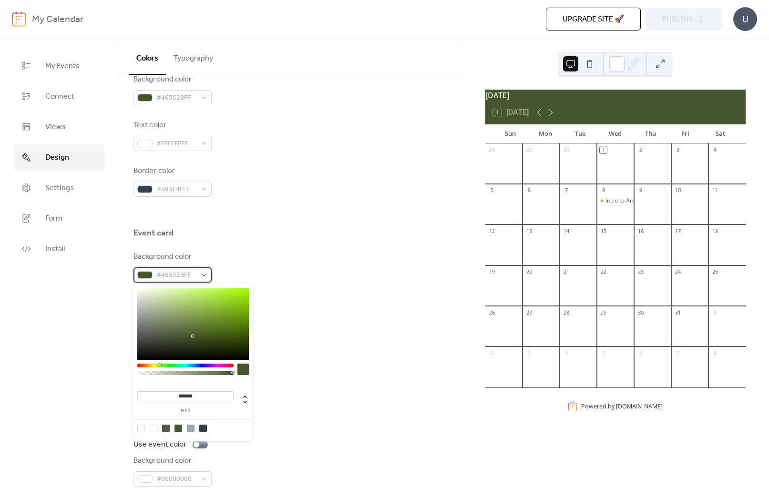
click at [177, 275] on span "#46552BFF" at bounding box center [176, 275] width 40 height 11
click at [143, 428] on div at bounding box center [141, 429] width 8 height 8
type input "*"
click at [352, 341] on div "Highlight busy days" at bounding box center [290, 342] width 314 height 11
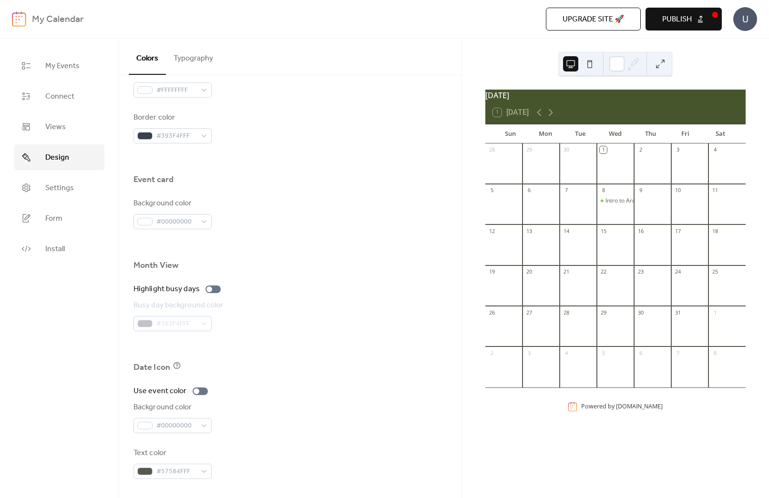
scroll to position [499, 0]
click at [704, 21] on button "Publish" at bounding box center [683, 19] width 76 height 23
click at [42, 246] on link "Install" at bounding box center [59, 249] width 90 height 26
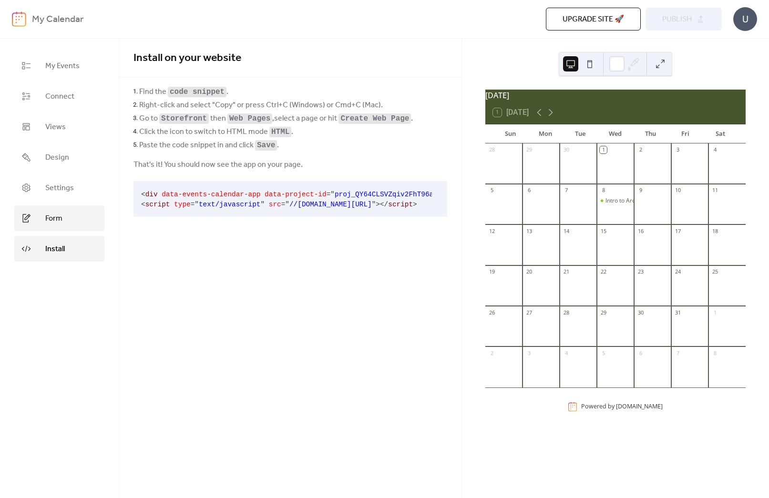
click at [36, 223] on link "Form" at bounding box center [59, 218] width 90 height 26
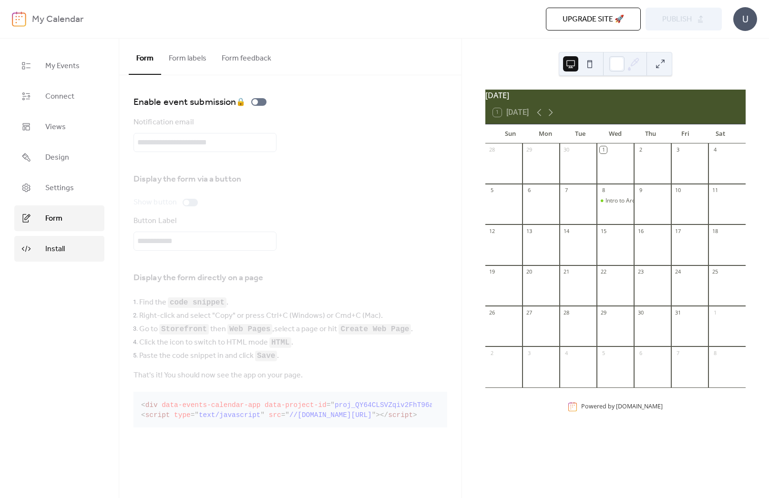
drag, startPoint x: 60, startPoint y: 243, endPoint x: 71, endPoint y: 242, distance: 12.0
click at [60, 244] on span "Install" at bounding box center [55, 249] width 20 height 11
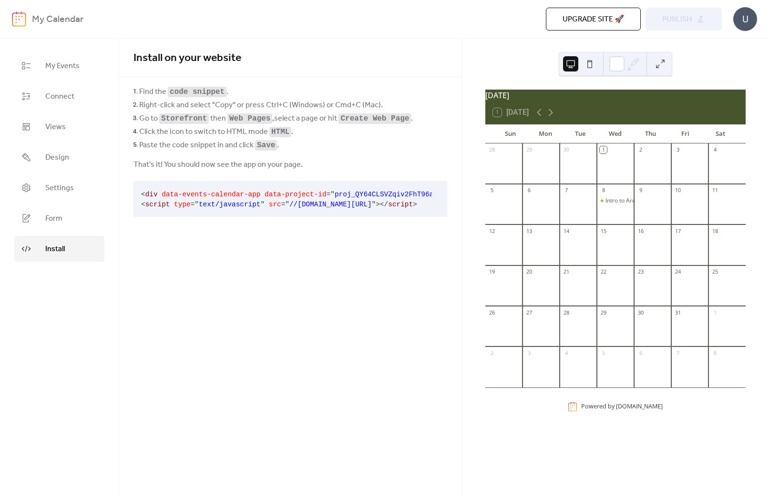
click at [257, 205] on span "text/javascript" at bounding box center [230, 205] width 62 height 8
click at [262, 205] on span """ at bounding box center [262, 205] width 4 height 8
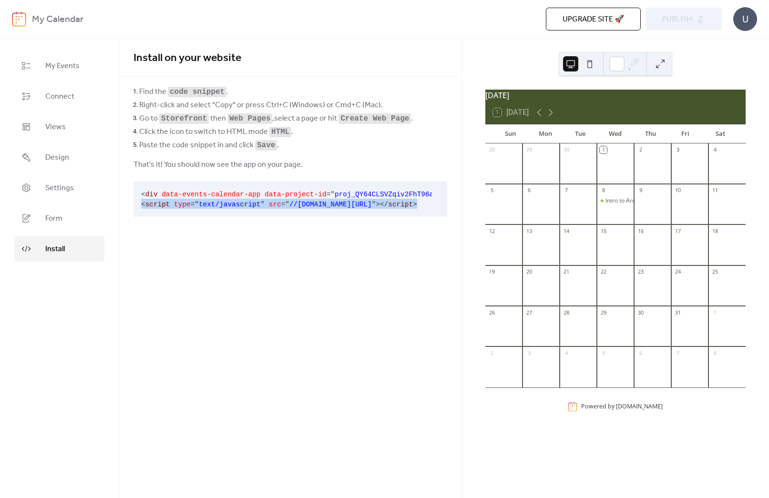
click at [262, 205] on span """ at bounding box center [262, 205] width 4 height 8
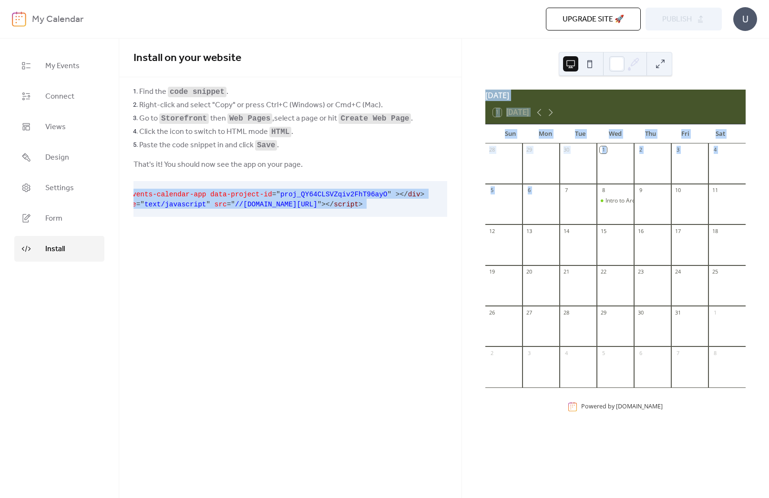
drag, startPoint x: 142, startPoint y: 193, endPoint x: 530, endPoint y: 214, distance: 389.0
click at [530, 214] on div "My Events Connect Views Design Settings Form Install Install Install on your we…" at bounding box center [384, 268] width 769 height 459
copy div "< div data-events-calendar-app data-project-id = " proj_QY64CLSVZqiv2FhT96ayO "…"
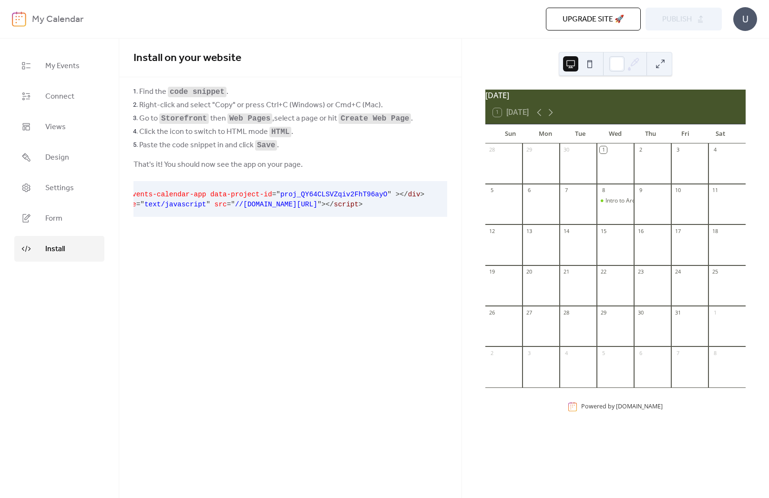
drag, startPoint x: 419, startPoint y: 200, endPoint x: 424, endPoint y: 201, distance: 4.9
click at [419, 200] on pre "< div data-events-calendar-app data-project-id = " proj_QY64CLSVZqiv2FhT96ayO "…" at bounding box center [282, 199] width 298 height 36
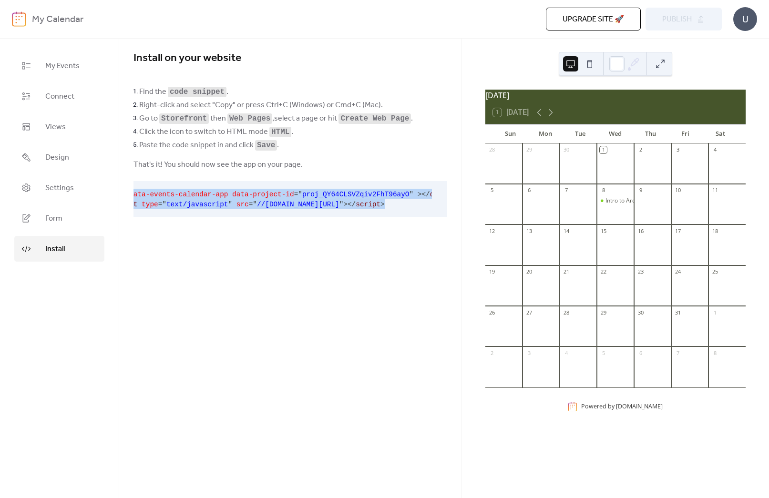
scroll to position [0, 0]
drag, startPoint x: 418, startPoint y: 205, endPoint x: 139, endPoint y: 194, distance: 279.5
click at [139, 194] on pre "< div data-events-calendar-app data-project-id = " proj_QY64CLSVZqiv2FhT96ayO "…" at bounding box center [282, 199] width 298 height 36
copy code "< div data-events-calendar-app data-project-id = " proj_QY64CLSVZqiv2FhT96ayO "…"
click at [65, 186] on span "Settings" at bounding box center [59, 188] width 29 height 11
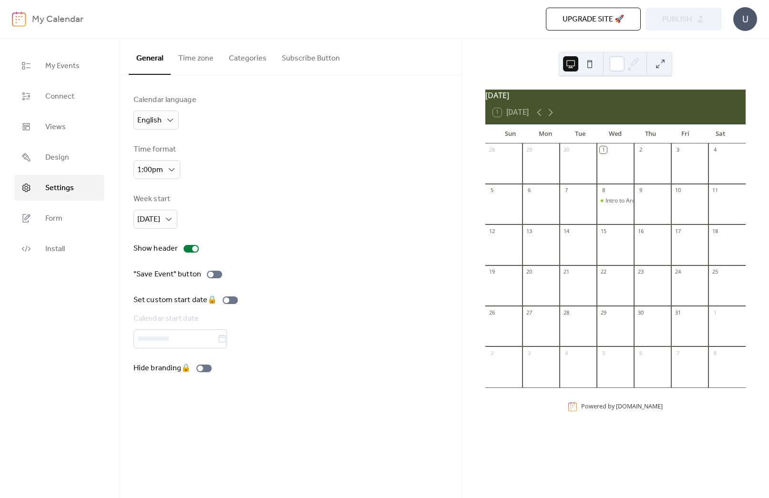
click at [189, 53] on button "Time zone" at bounding box center [196, 56] width 51 height 35
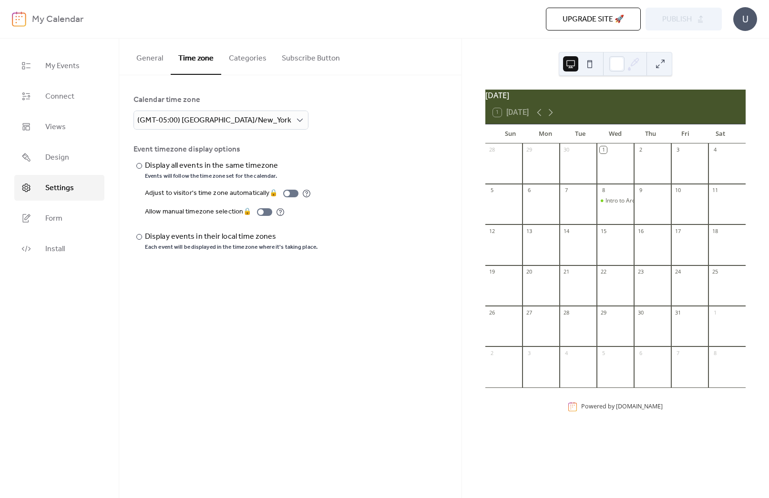
click at [222, 62] on button "Categories" at bounding box center [247, 56] width 53 height 35
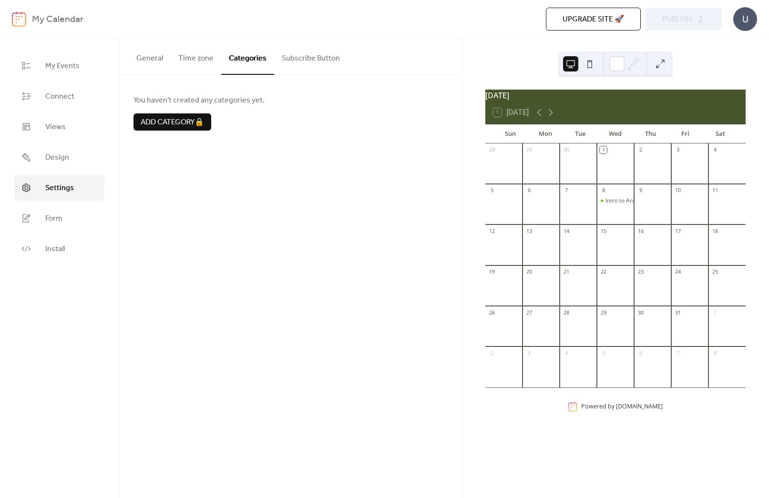
click at [305, 47] on button "Subscribe Button" at bounding box center [310, 56] width 73 height 35
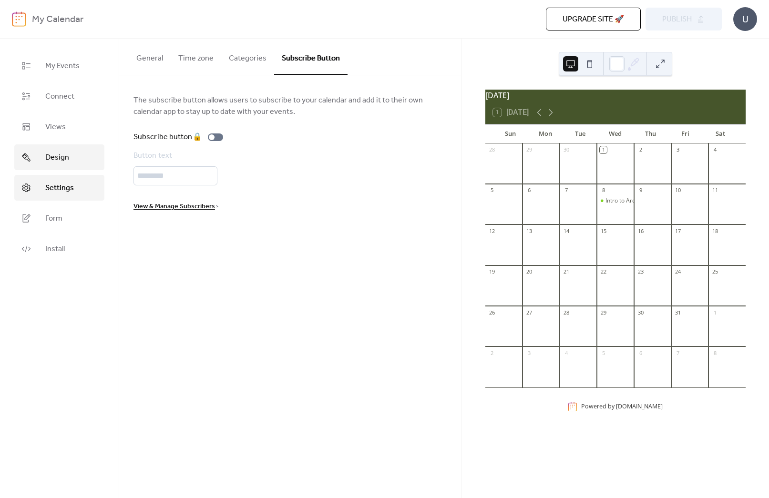
click at [61, 160] on span "Design" at bounding box center [57, 157] width 24 height 11
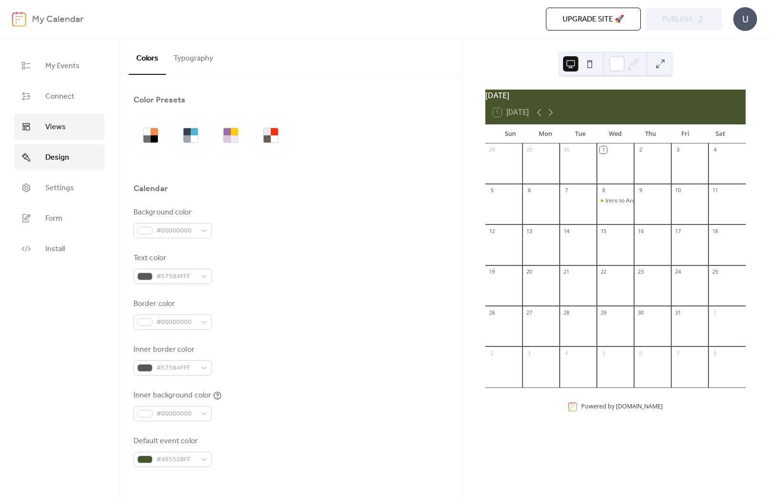
click at [59, 122] on span "Views" at bounding box center [55, 127] width 20 height 11
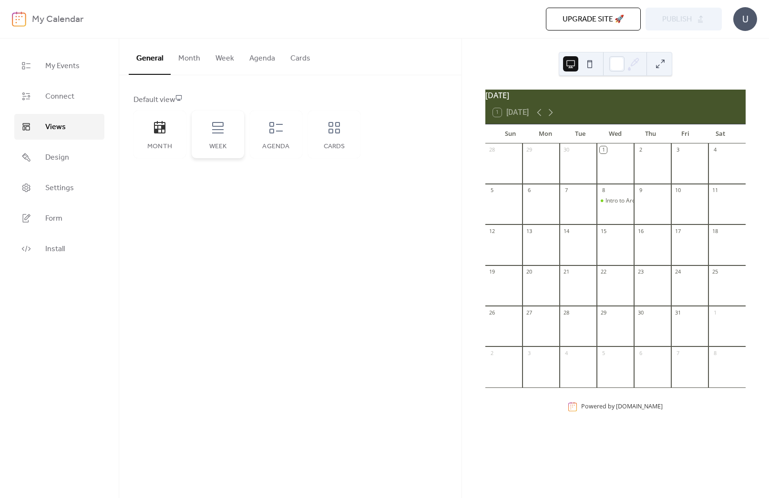
click at [218, 132] on icon at bounding box center [217, 127] width 15 height 15
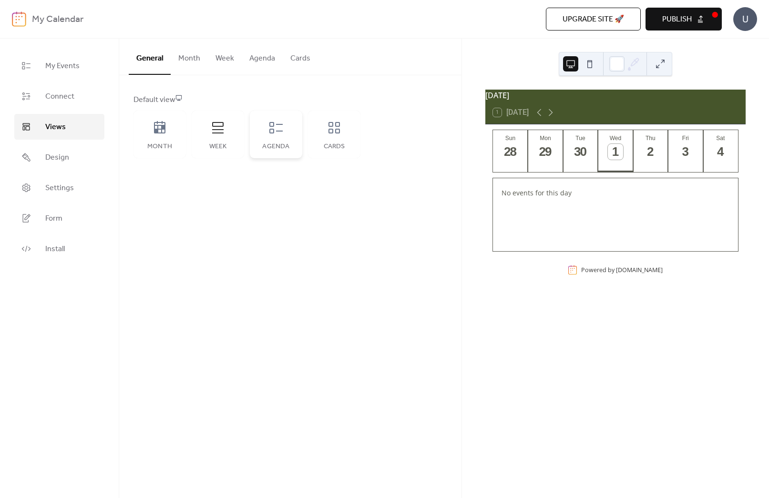
click at [288, 135] on div "Agenda" at bounding box center [276, 135] width 52 height 48
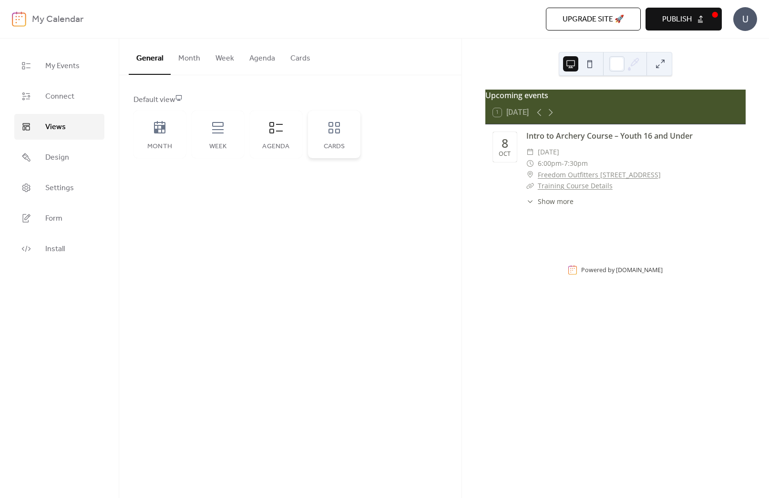
click at [342, 137] on div "Cards" at bounding box center [334, 135] width 52 height 48
